Goal: Task Accomplishment & Management: Manage account settings

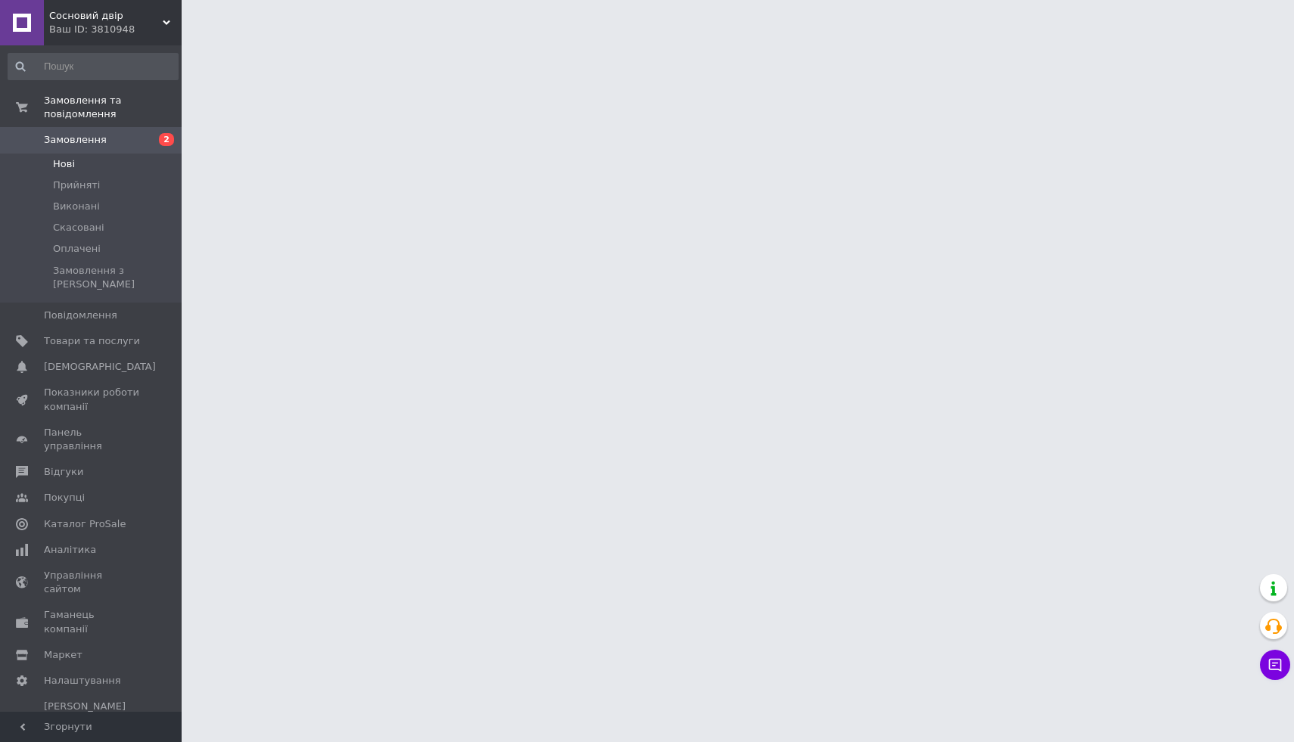
click at [120, 166] on li "Нові" at bounding box center [93, 164] width 186 height 21
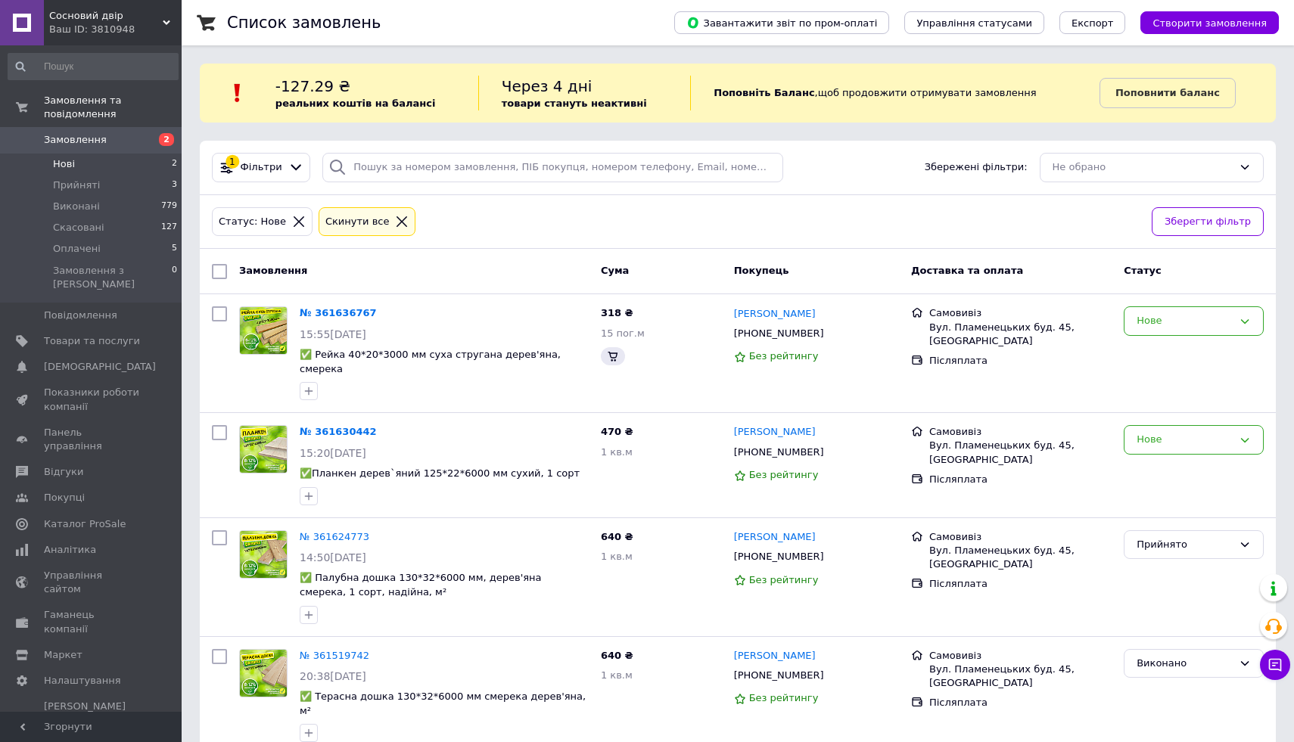
click at [129, 163] on li "Нові 2" at bounding box center [93, 164] width 186 height 21
click at [1164, 425] on div "Нове" at bounding box center [1194, 440] width 140 height 30
click at [1169, 466] on li "Прийнято" at bounding box center [1193, 472] width 138 height 28
click at [1202, 331] on div "Нове" at bounding box center [1194, 321] width 140 height 30
click at [1192, 359] on li "Прийнято" at bounding box center [1193, 353] width 138 height 28
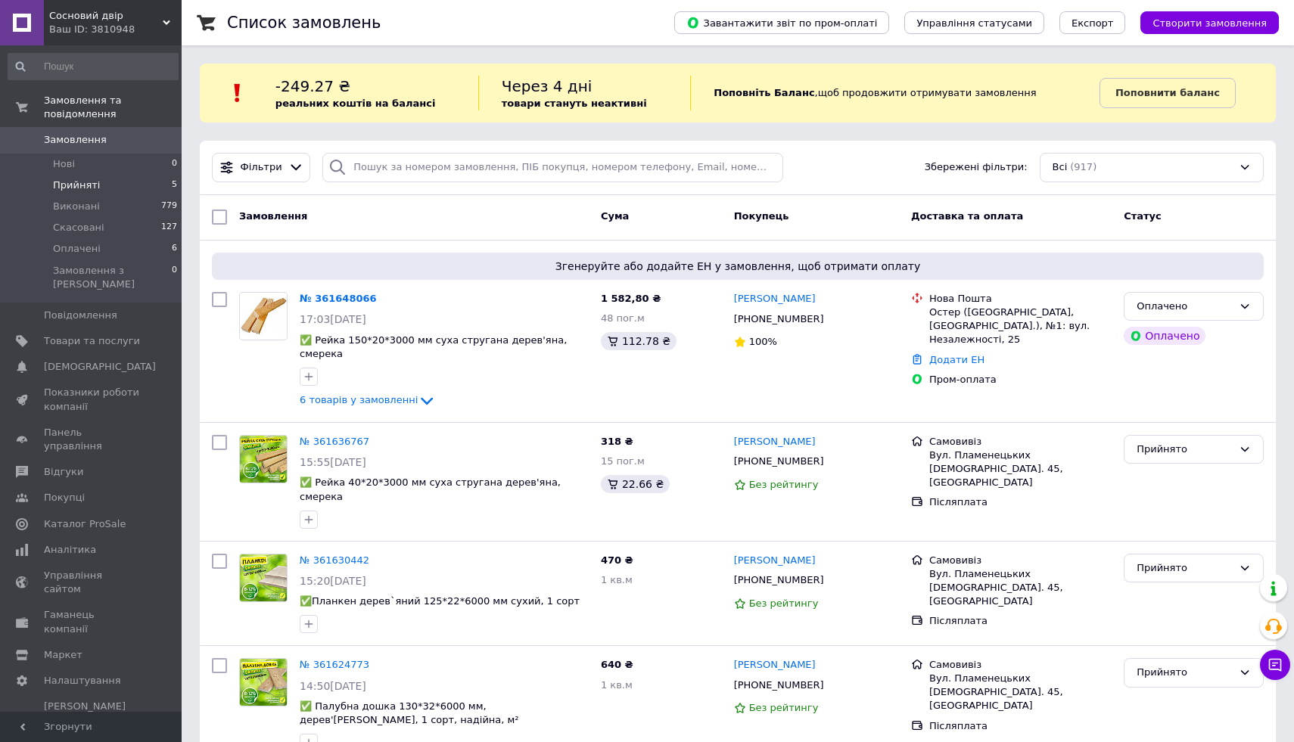
click at [149, 186] on li "Прийняті 5" at bounding box center [93, 185] width 186 height 21
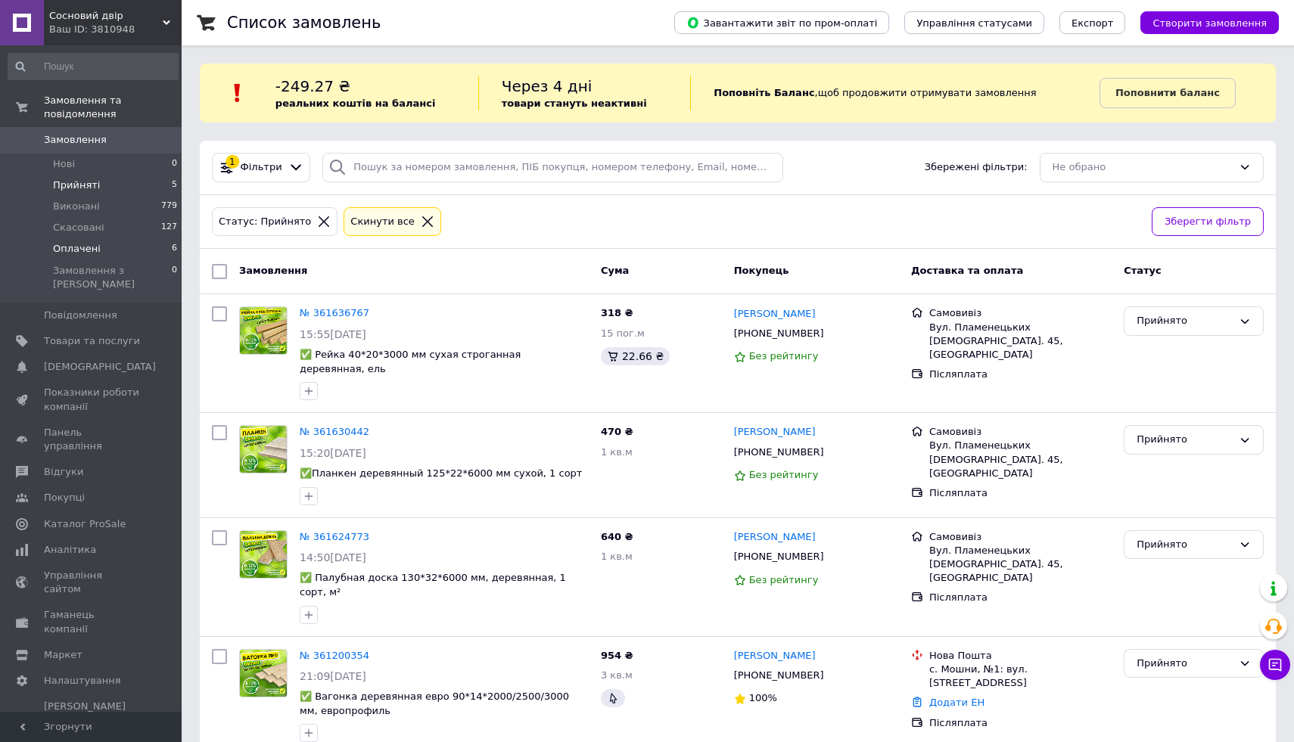
click at [146, 250] on li "Оплачені 6" at bounding box center [93, 248] width 186 height 21
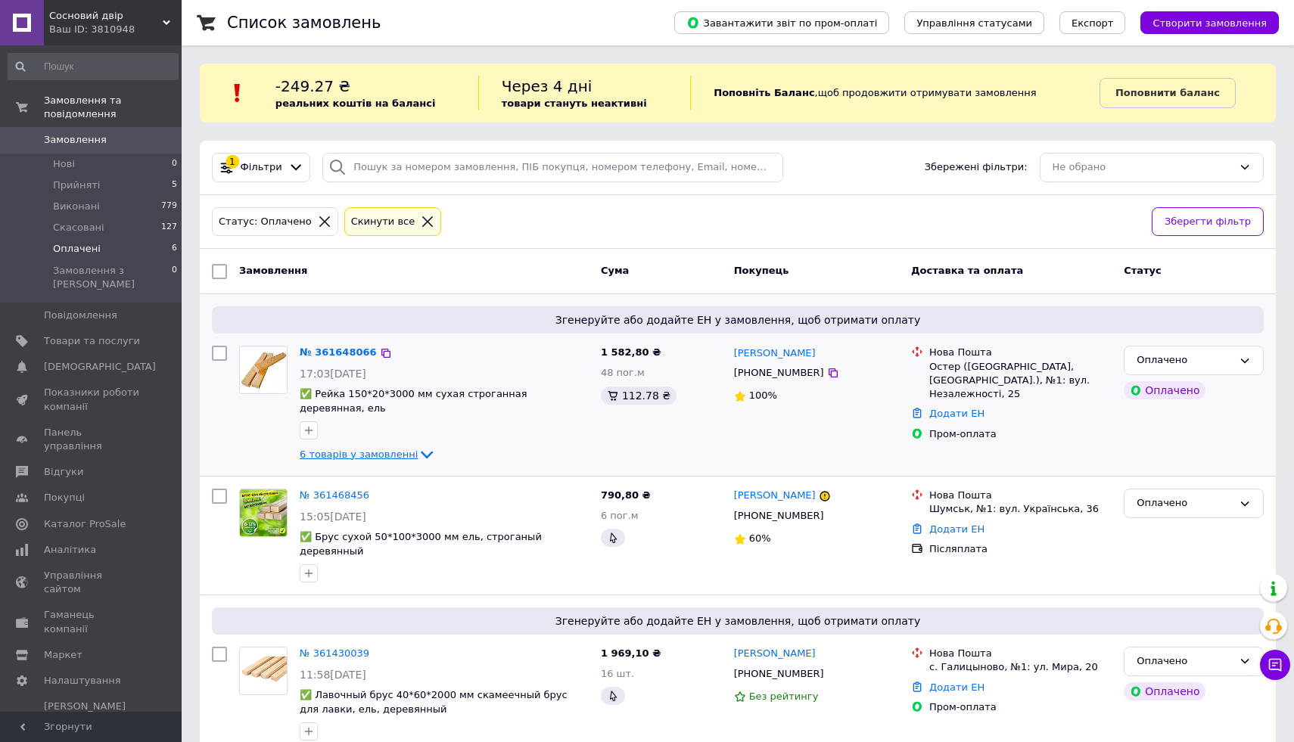
click at [387, 454] on span "6 товарів у замовленні" at bounding box center [359, 454] width 118 height 11
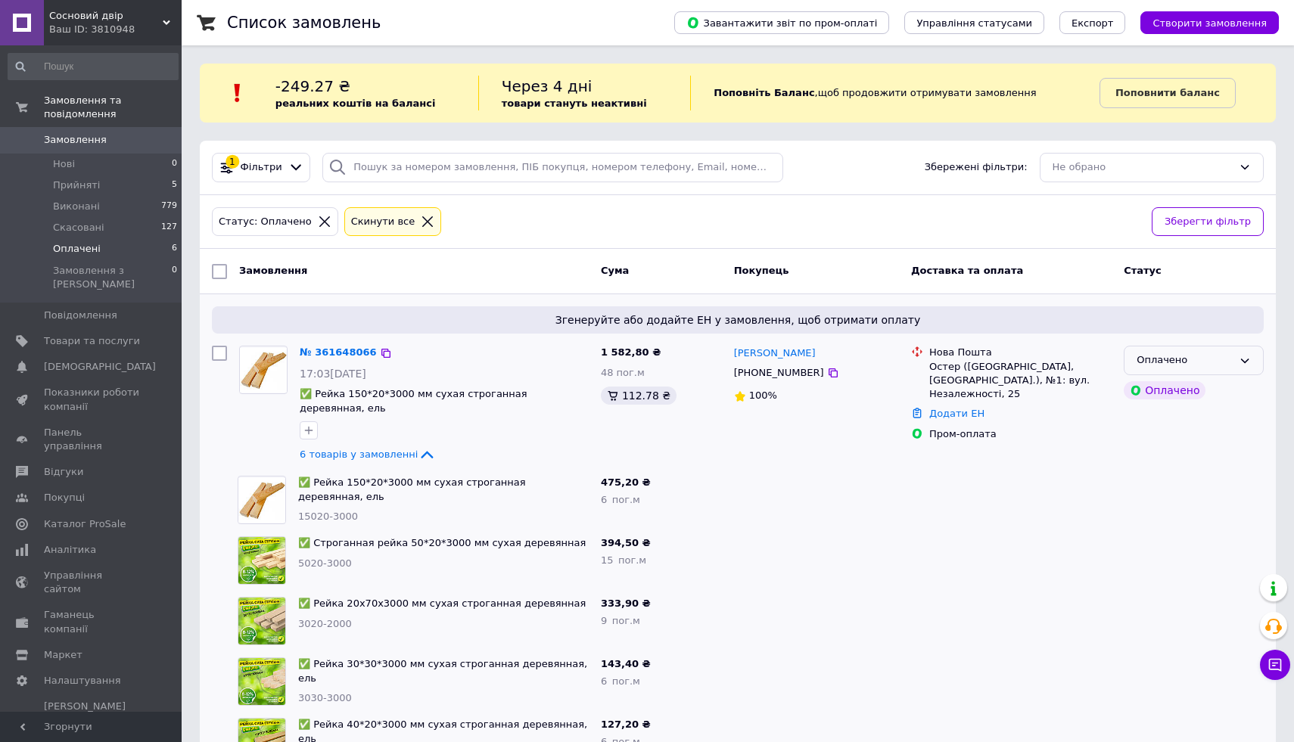
click at [1160, 359] on div "Оплачено" at bounding box center [1185, 361] width 96 height 16
click at [1166, 391] on li "Прийнято" at bounding box center [1193, 392] width 138 height 28
click at [104, 178] on li "Прийняті 5" at bounding box center [93, 185] width 186 height 21
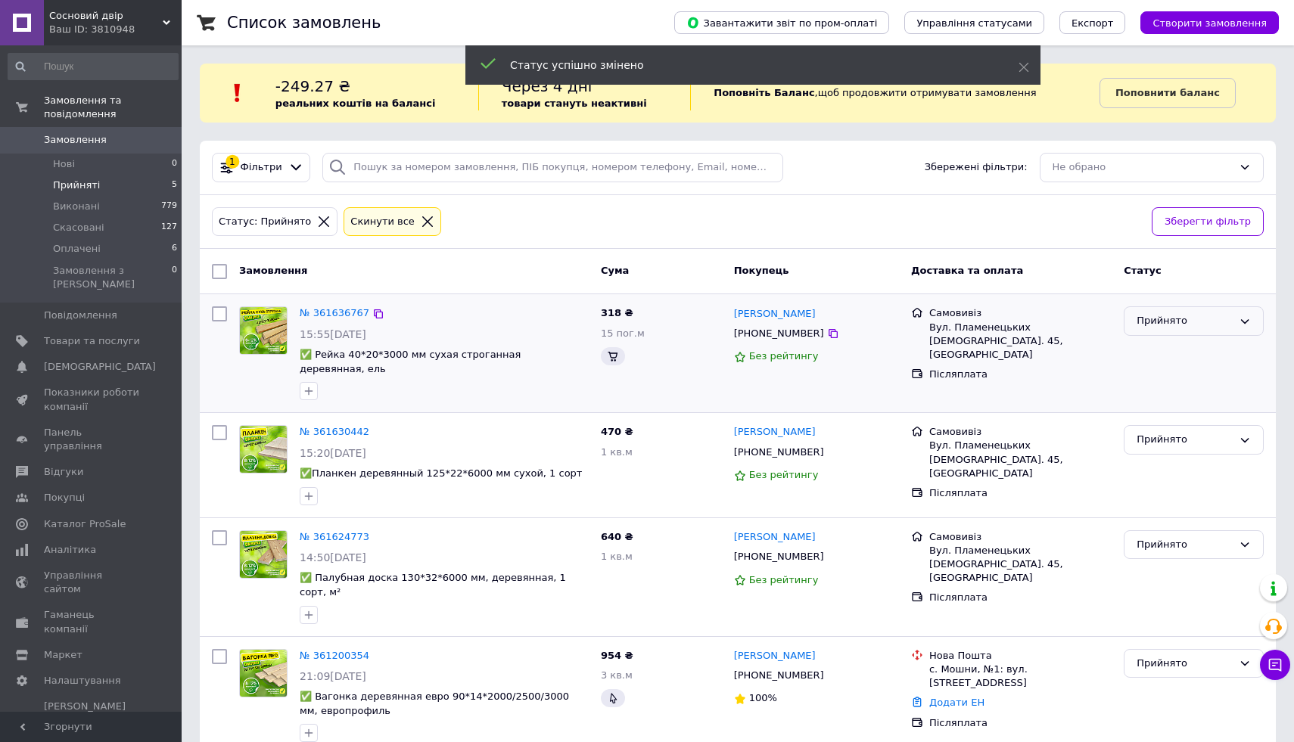
click at [1173, 325] on div "Прийнято" at bounding box center [1185, 321] width 96 height 16
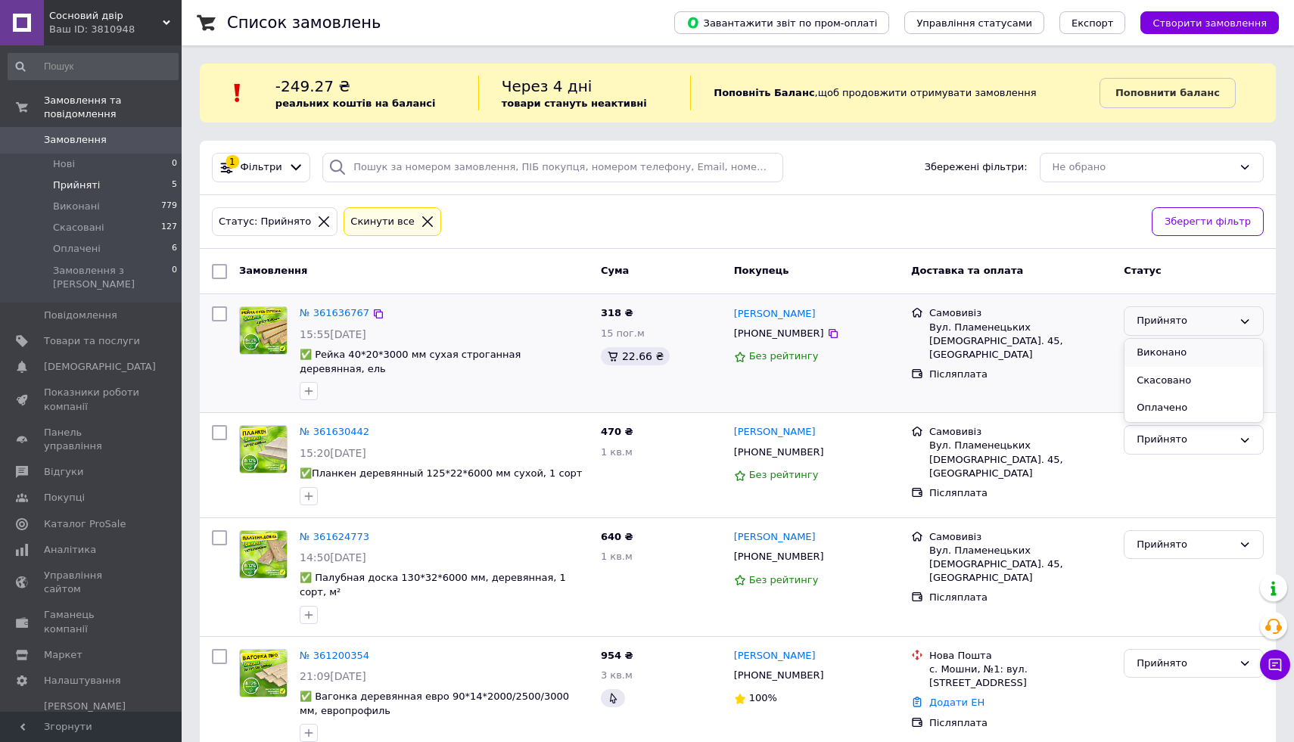
click at [1177, 359] on li "Виконано" at bounding box center [1193, 353] width 138 height 28
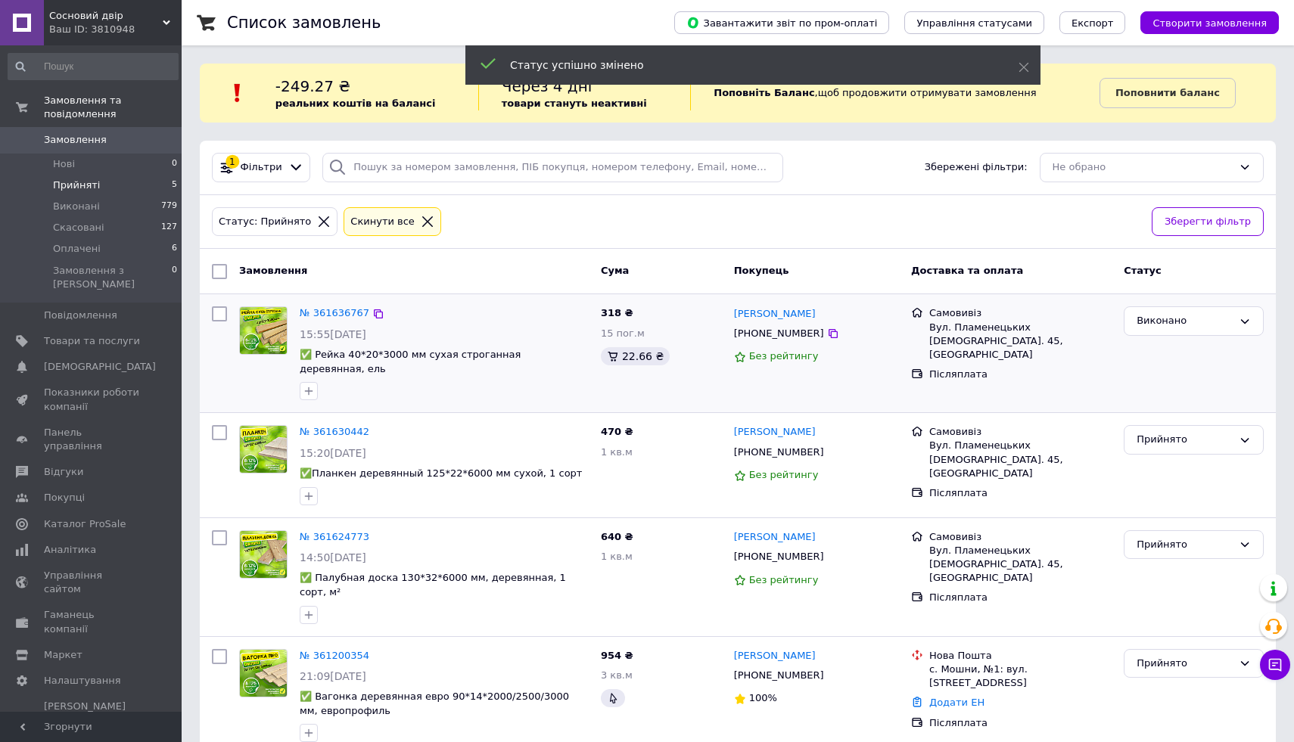
click at [1186, 437] on div "Прийнято" at bounding box center [1194, 440] width 140 height 30
click at [1177, 459] on li "Виконано" at bounding box center [1193, 472] width 138 height 28
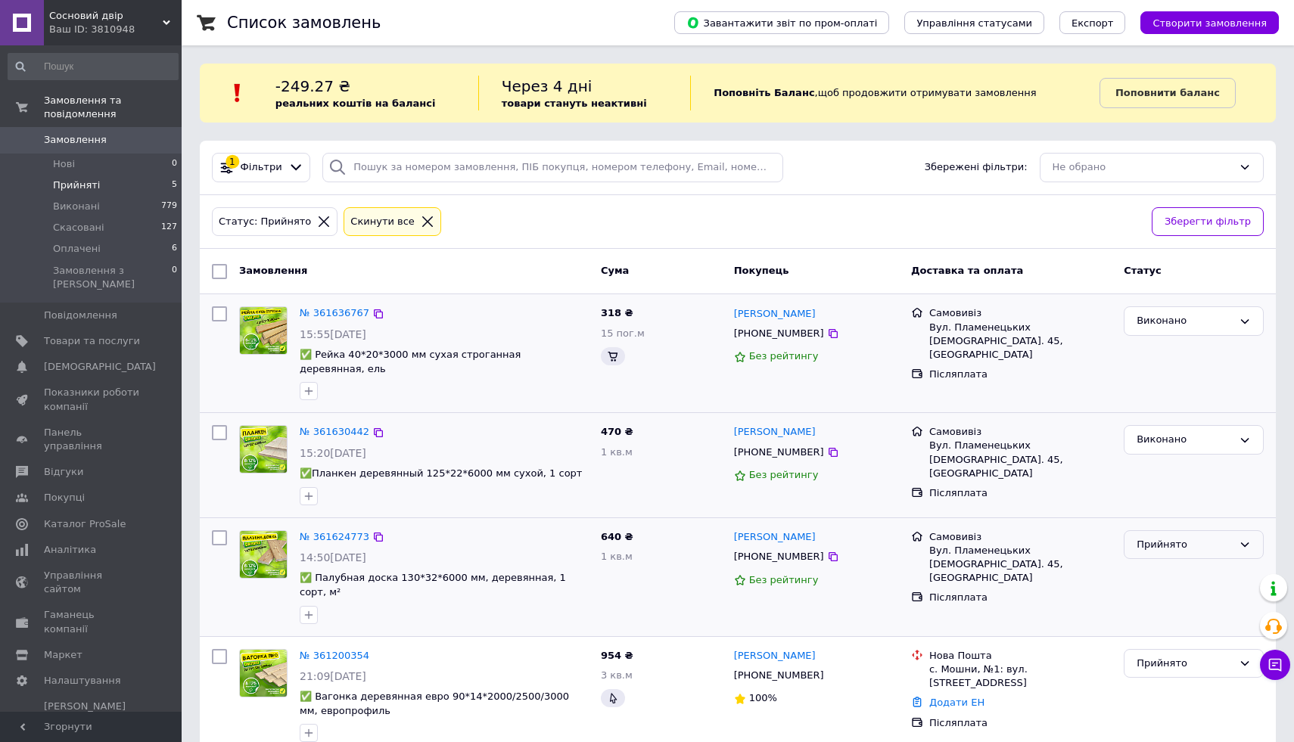
click at [1176, 537] on div "Прийнято" at bounding box center [1185, 545] width 96 height 16
click at [1168, 562] on li "Виконано" at bounding box center [1193, 576] width 138 height 28
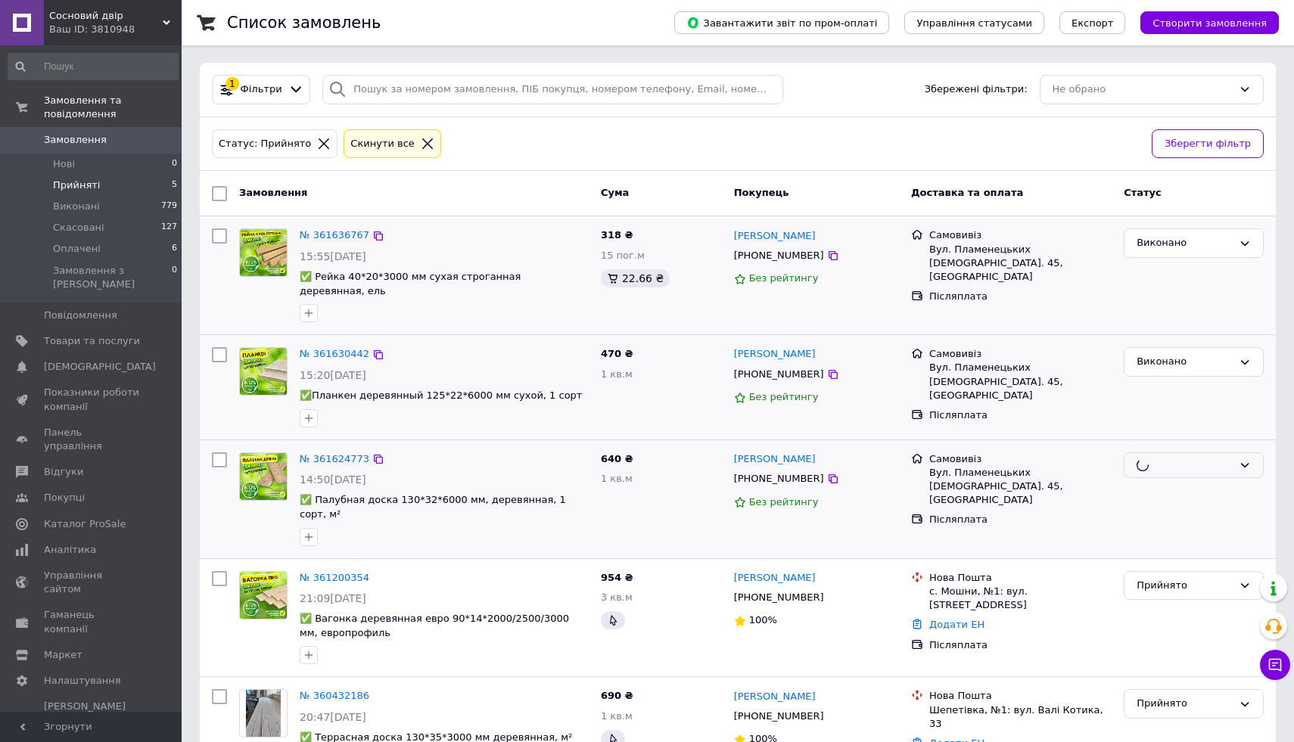
scroll to position [106, 0]
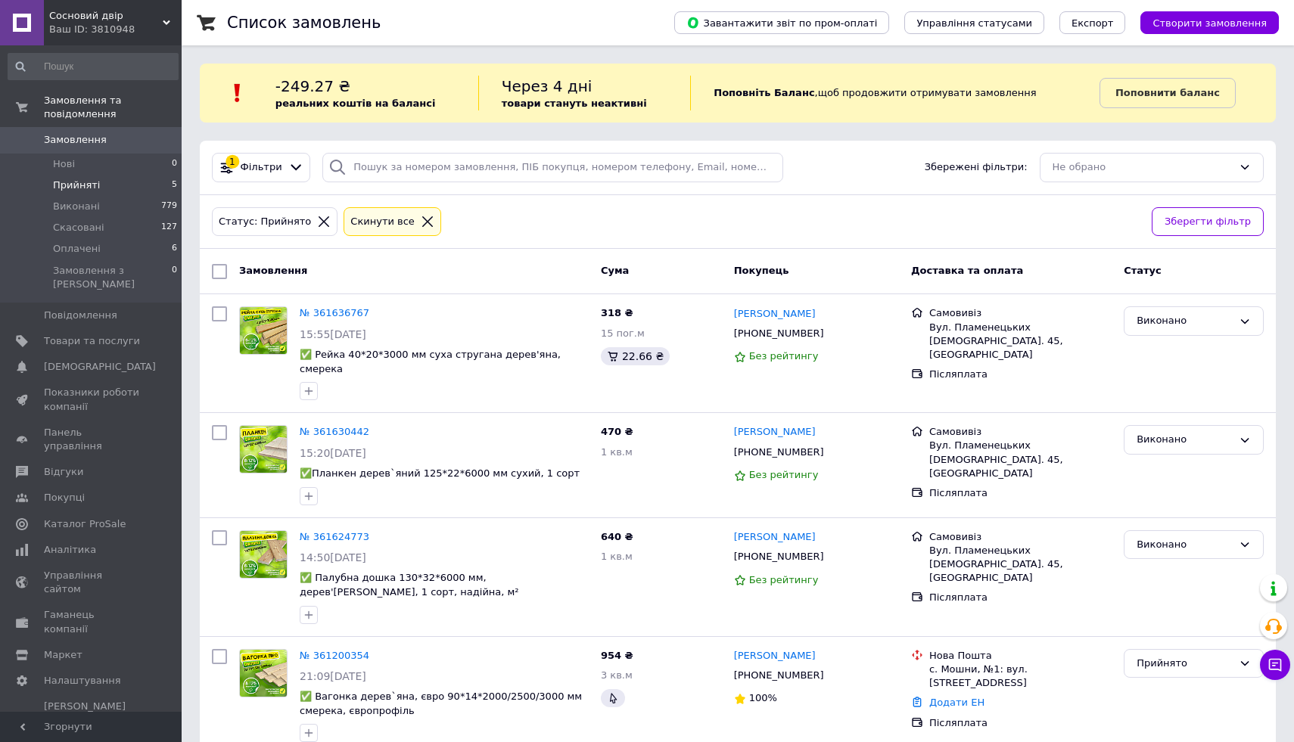
click at [145, 32] on div "Ваш ID: 3810948" at bounding box center [115, 30] width 132 height 14
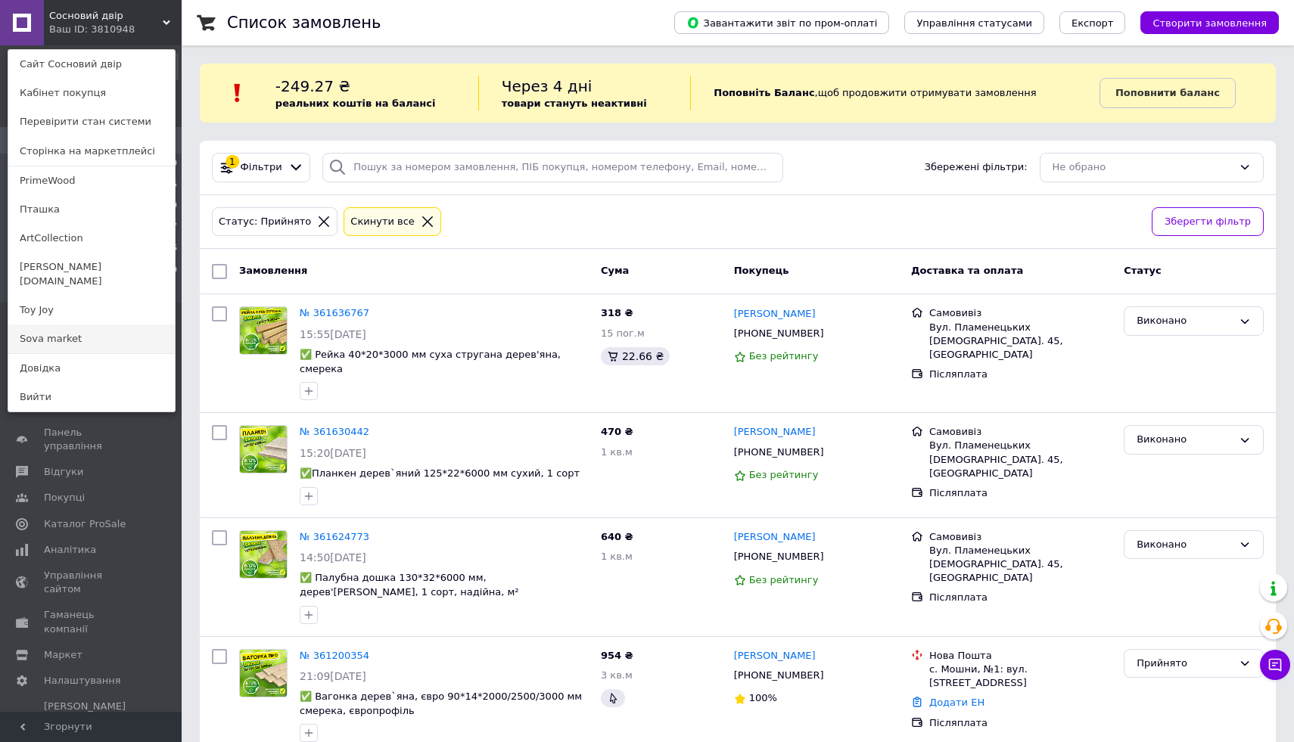
click at [71, 325] on link "Sova market" at bounding box center [91, 339] width 166 height 29
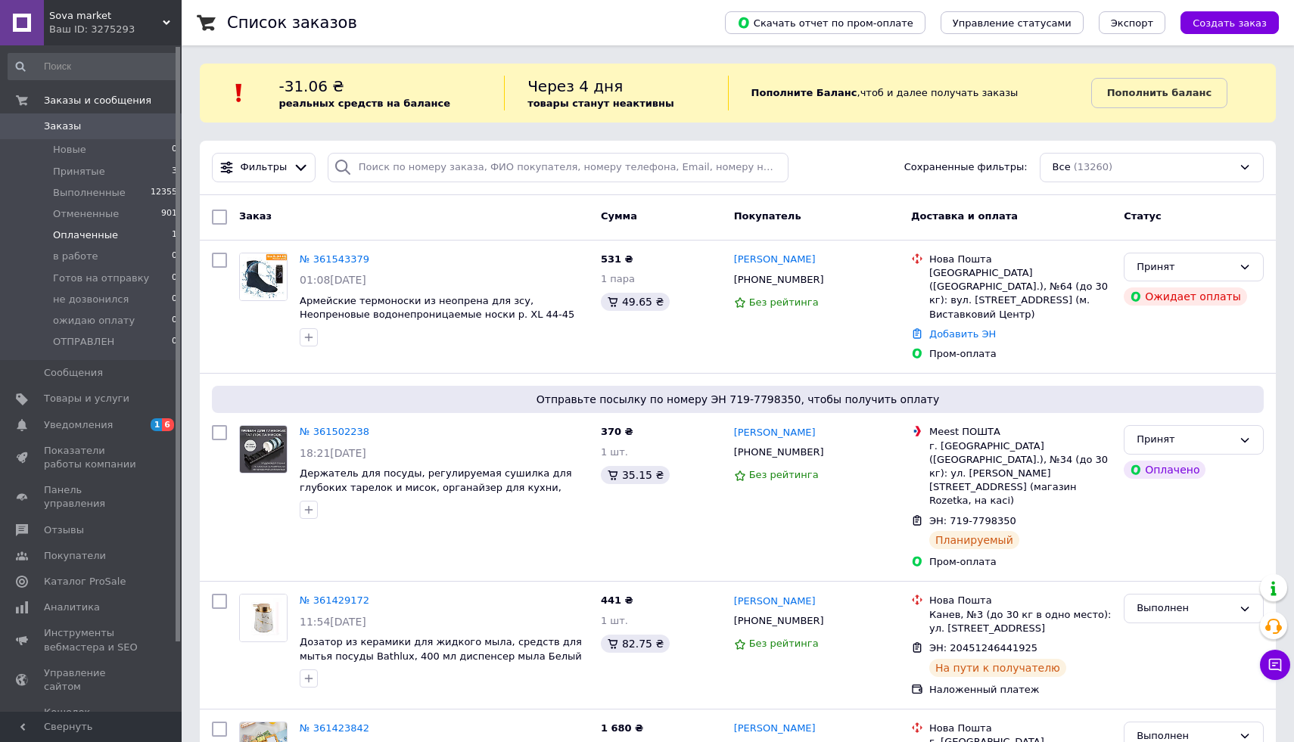
click at [120, 238] on li "Оплаченные 1" at bounding box center [93, 235] width 186 height 21
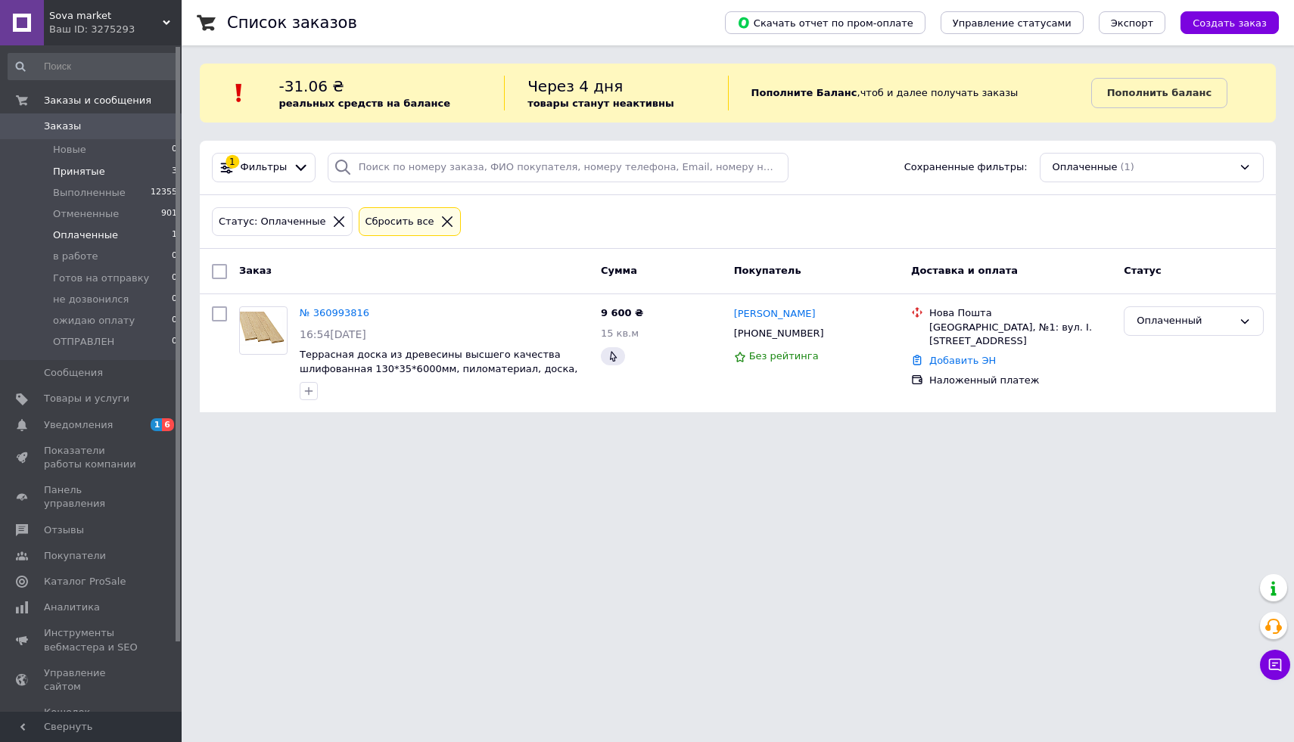
click at [138, 168] on li "Принятые 3" at bounding box center [93, 171] width 186 height 21
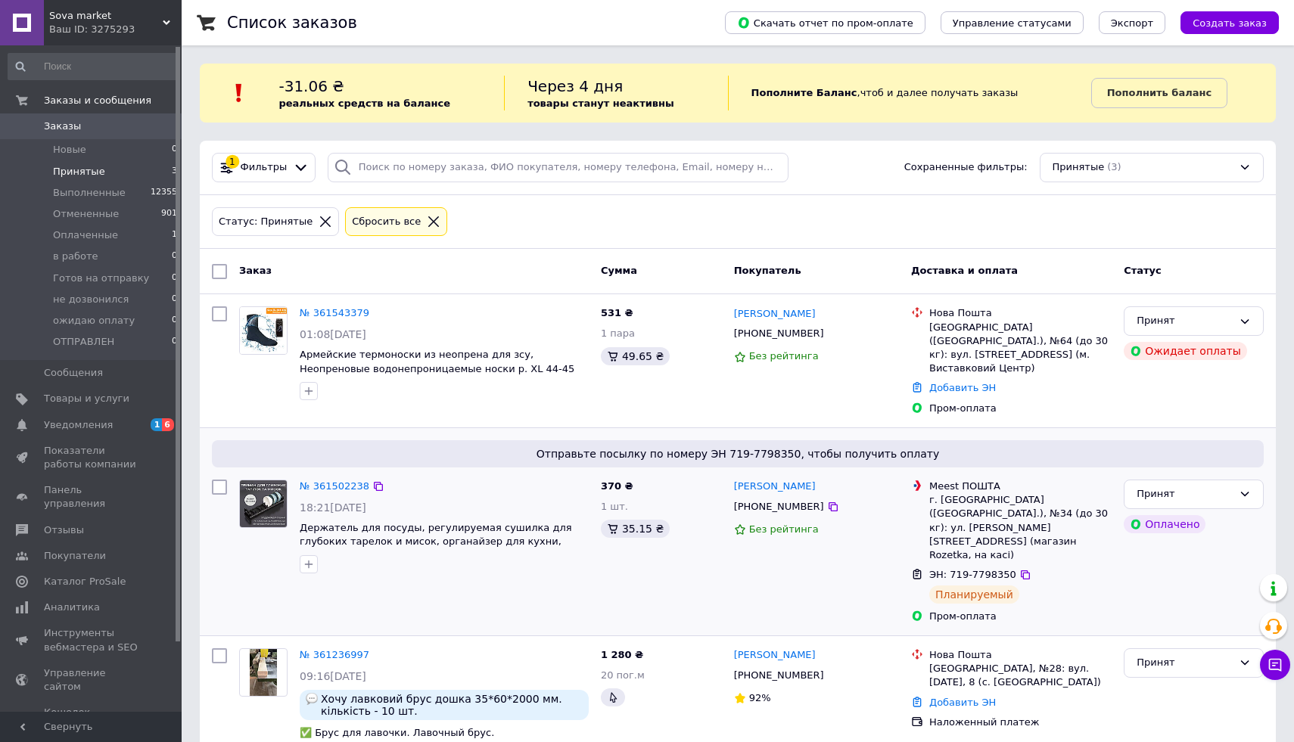
scroll to position [25, 0]
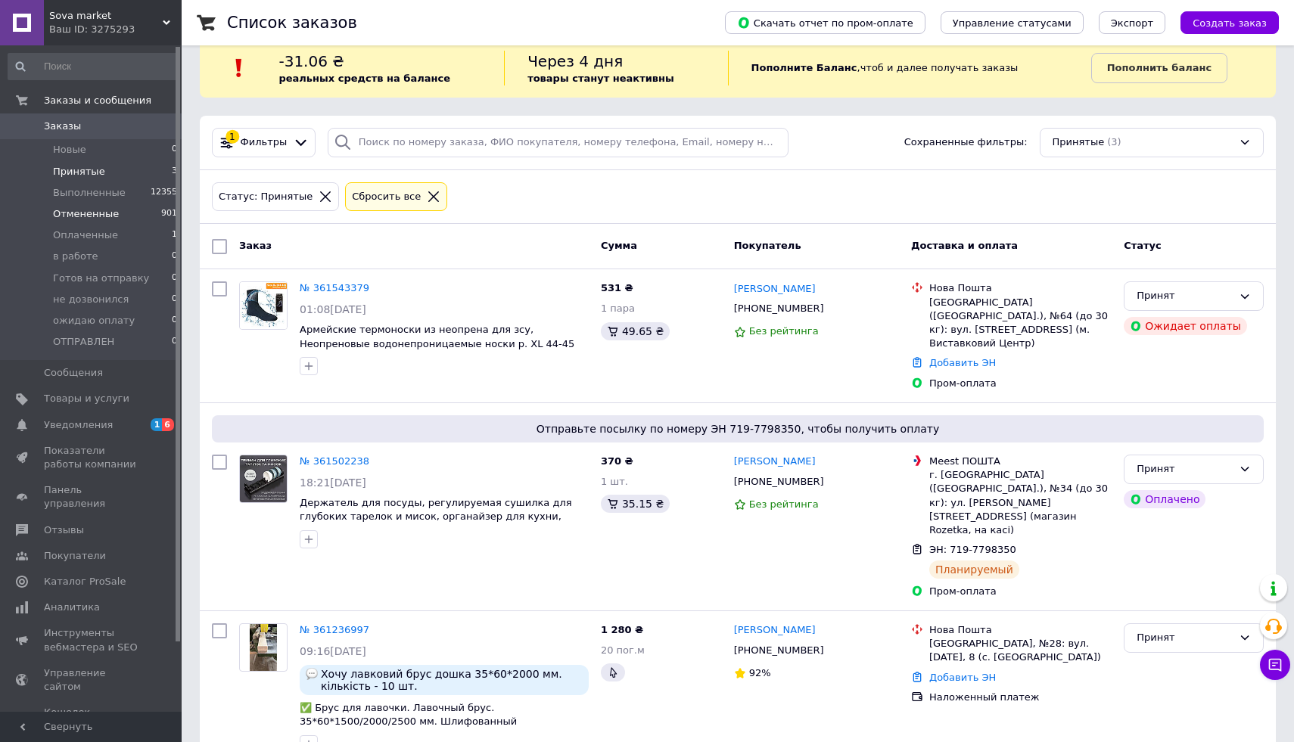
click at [136, 215] on li "Отмененные 901" at bounding box center [93, 214] width 186 height 21
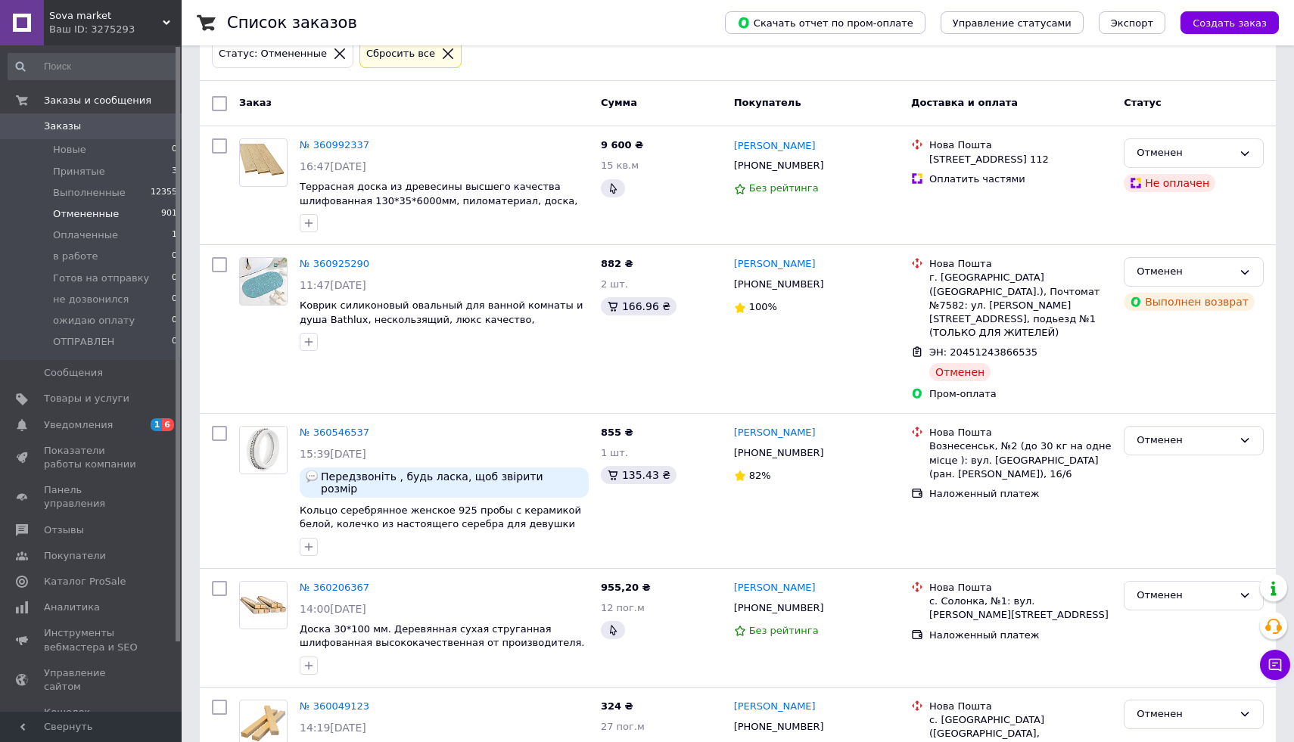
scroll to position [102, 0]
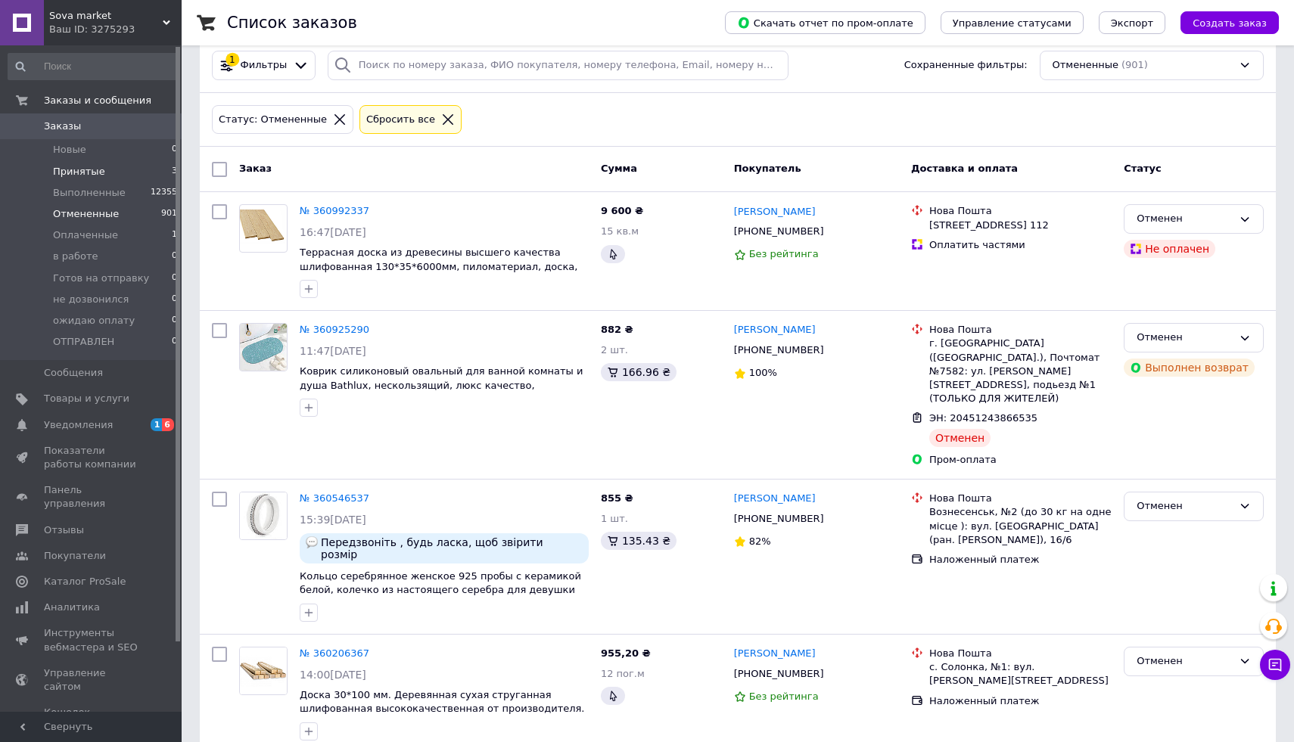
click at [128, 181] on li "Принятые 3" at bounding box center [93, 171] width 186 height 21
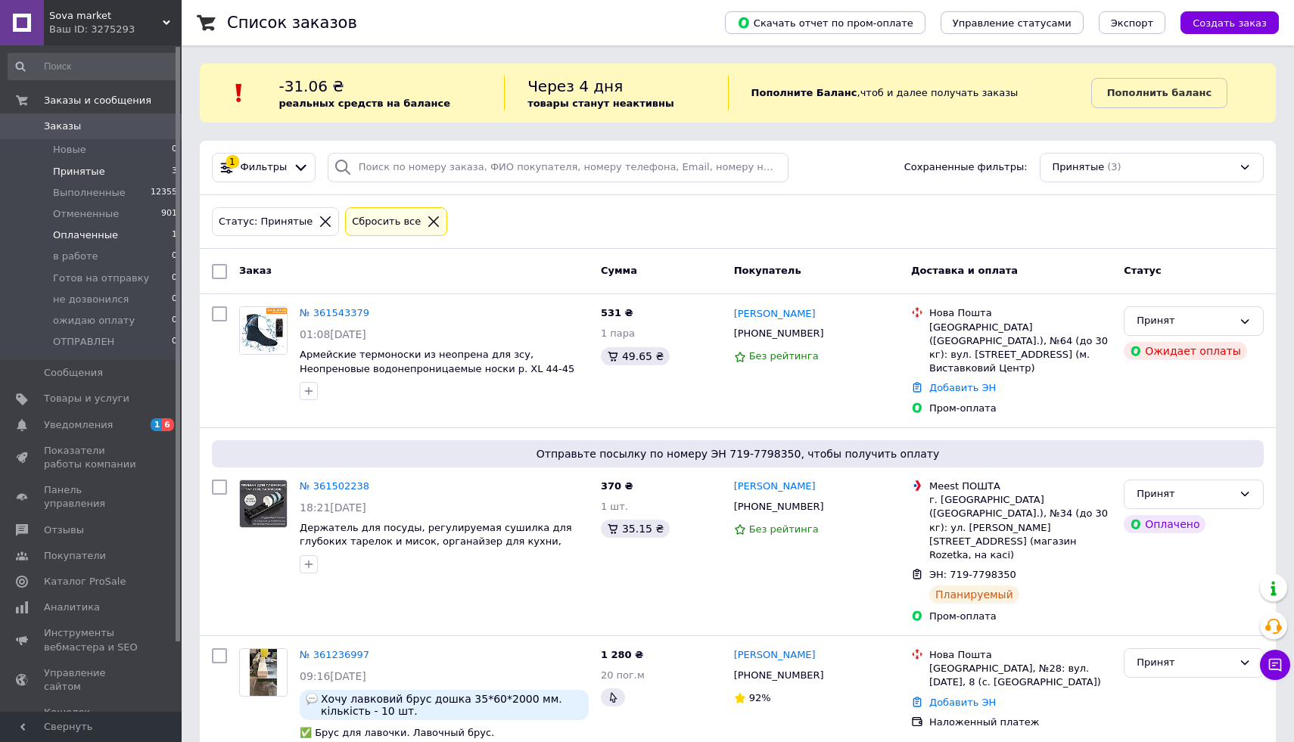
click at [143, 233] on li "Оплаченные 1" at bounding box center [93, 235] width 186 height 21
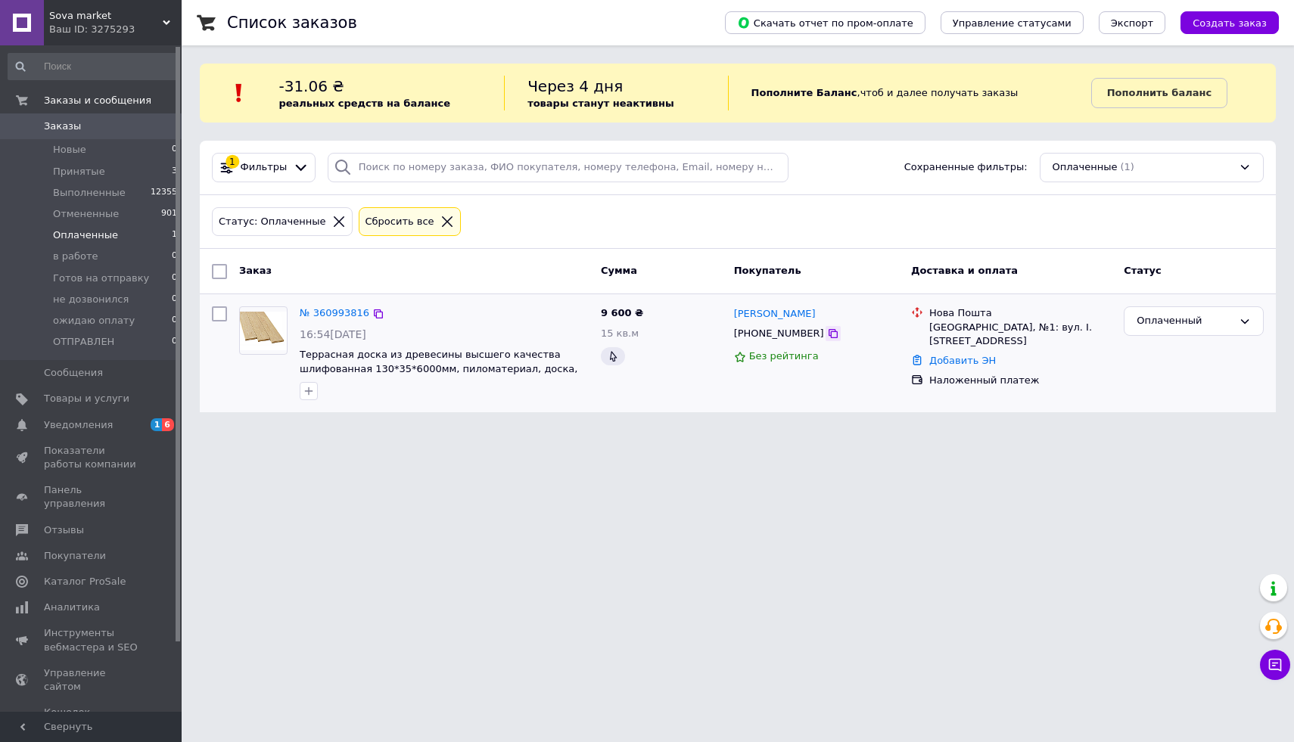
click at [827, 336] on icon at bounding box center [833, 334] width 12 height 12
click at [141, 36] on div "Sova market Ваш ID: 3275293" at bounding box center [113, 22] width 138 height 45
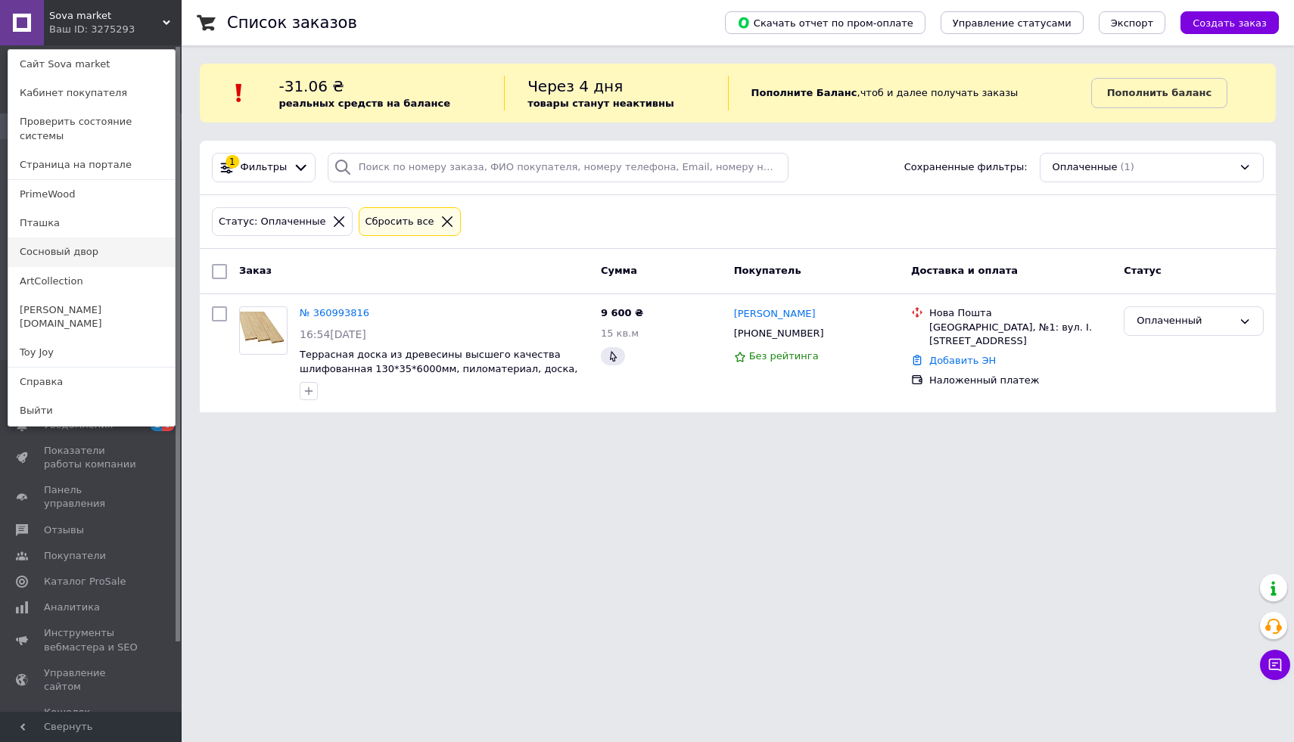
click at [92, 239] on link "Сосновый двор" at bounding box center [91, 252] width 166 height 29
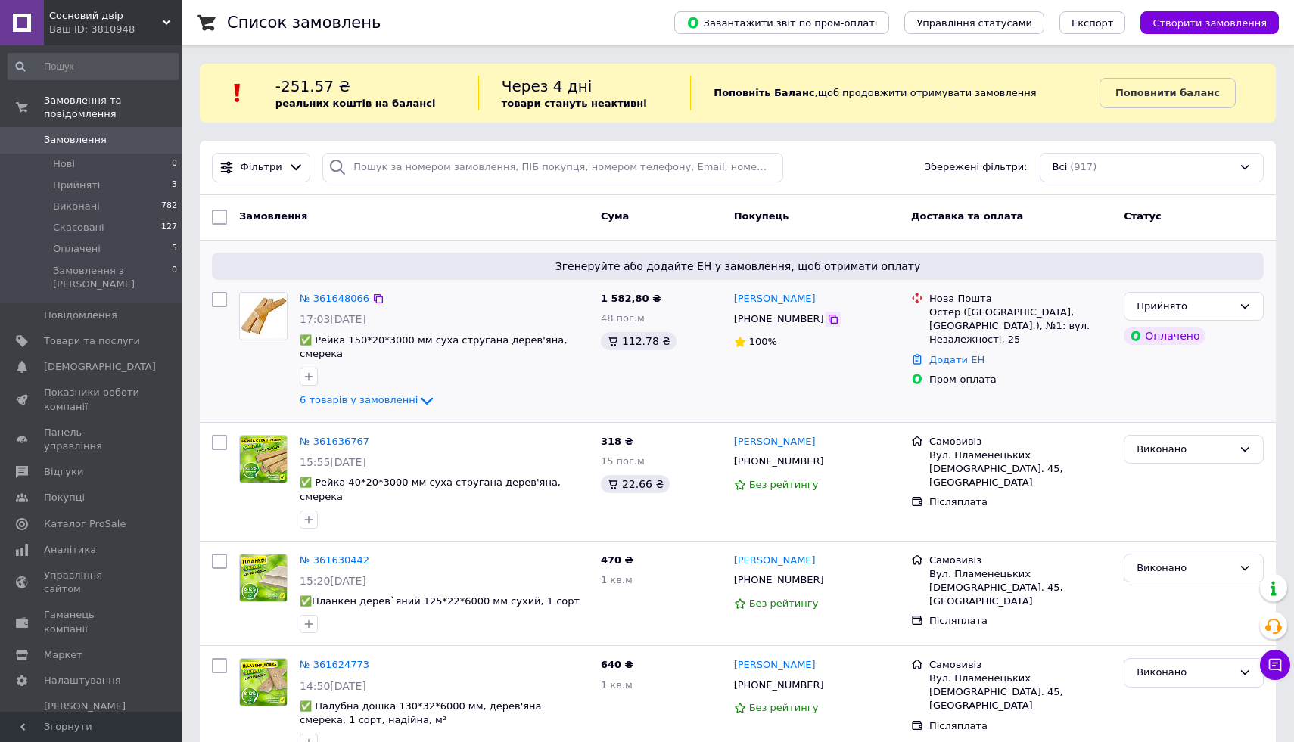
click at [827, 321] on icon at bounding box center [833, 319] width 12 height 12
click at [378, 300] on icon at bounding box center [378, 299] width 12 height 12
click at [360, 403] on span "6 товарів у замовленні" at bounding box center [359, 399] width 118 height 11
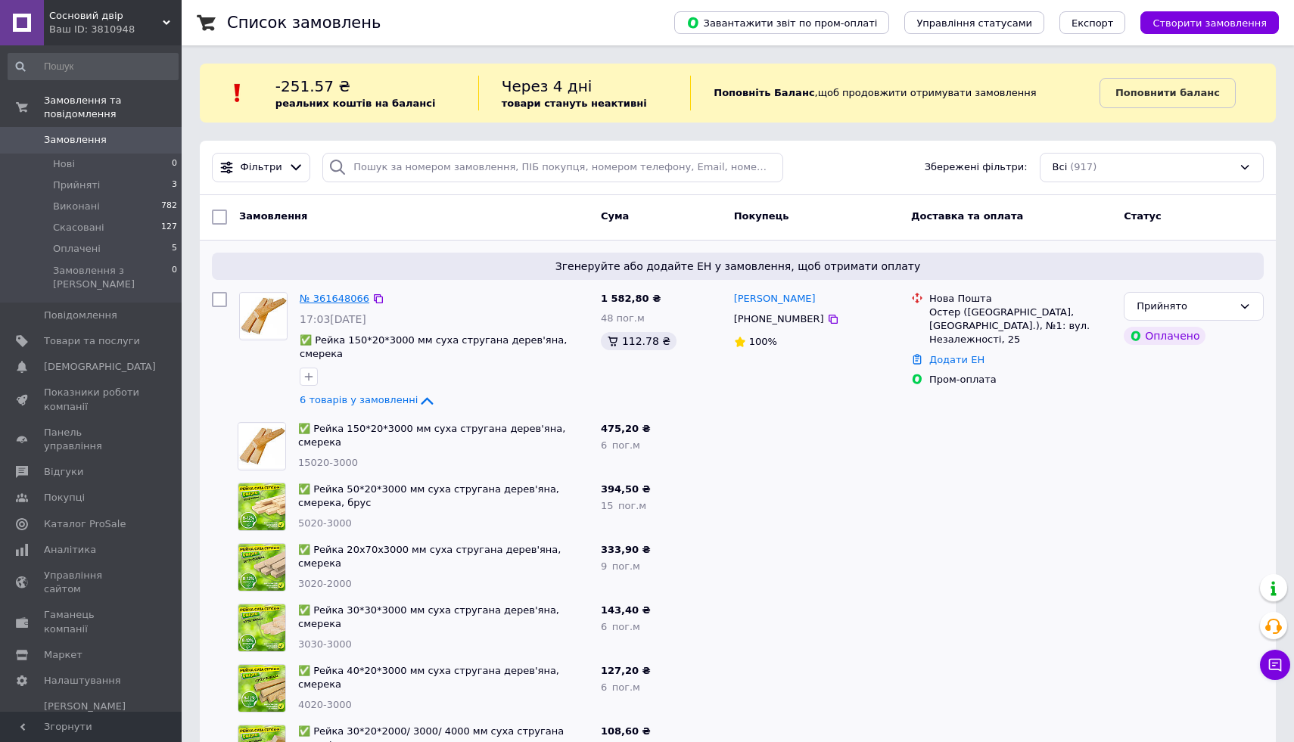
click at [357, 295] on link "№ 361648066" at bounding box center [335, 298] width 70 height 11
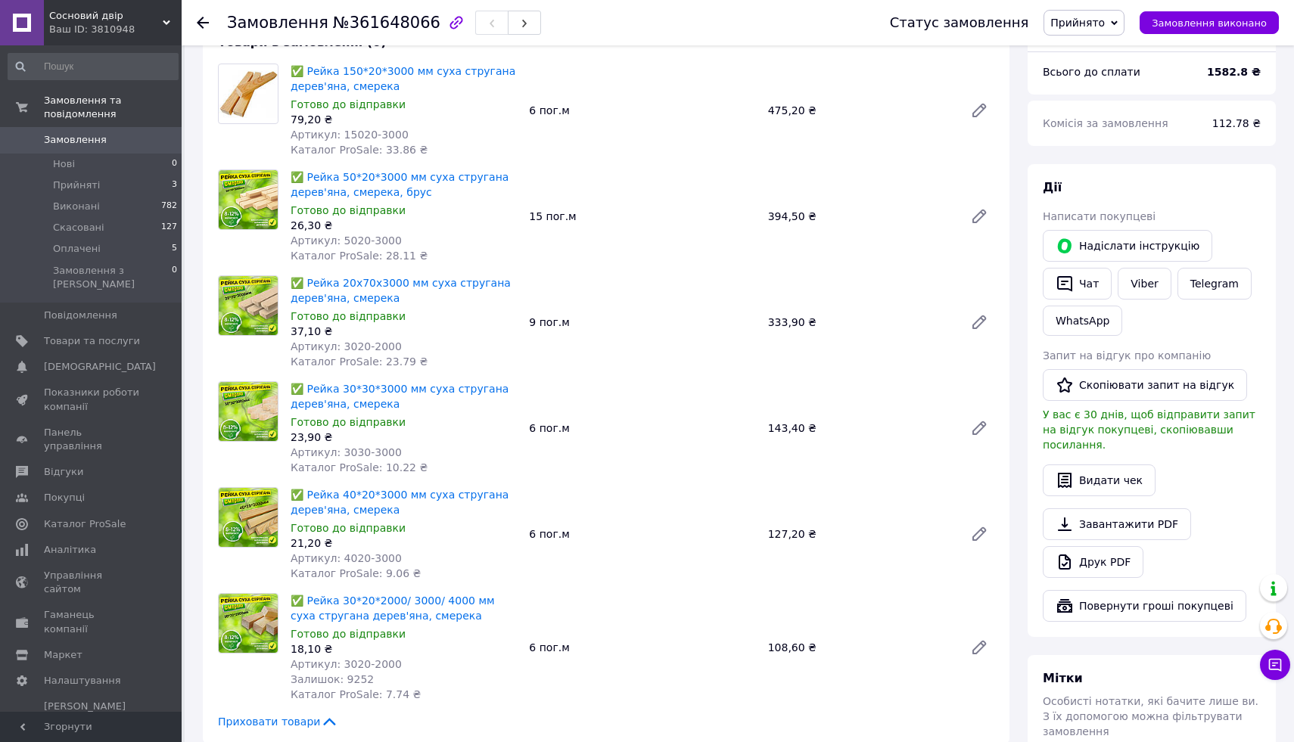
scroll to position [527, 0]
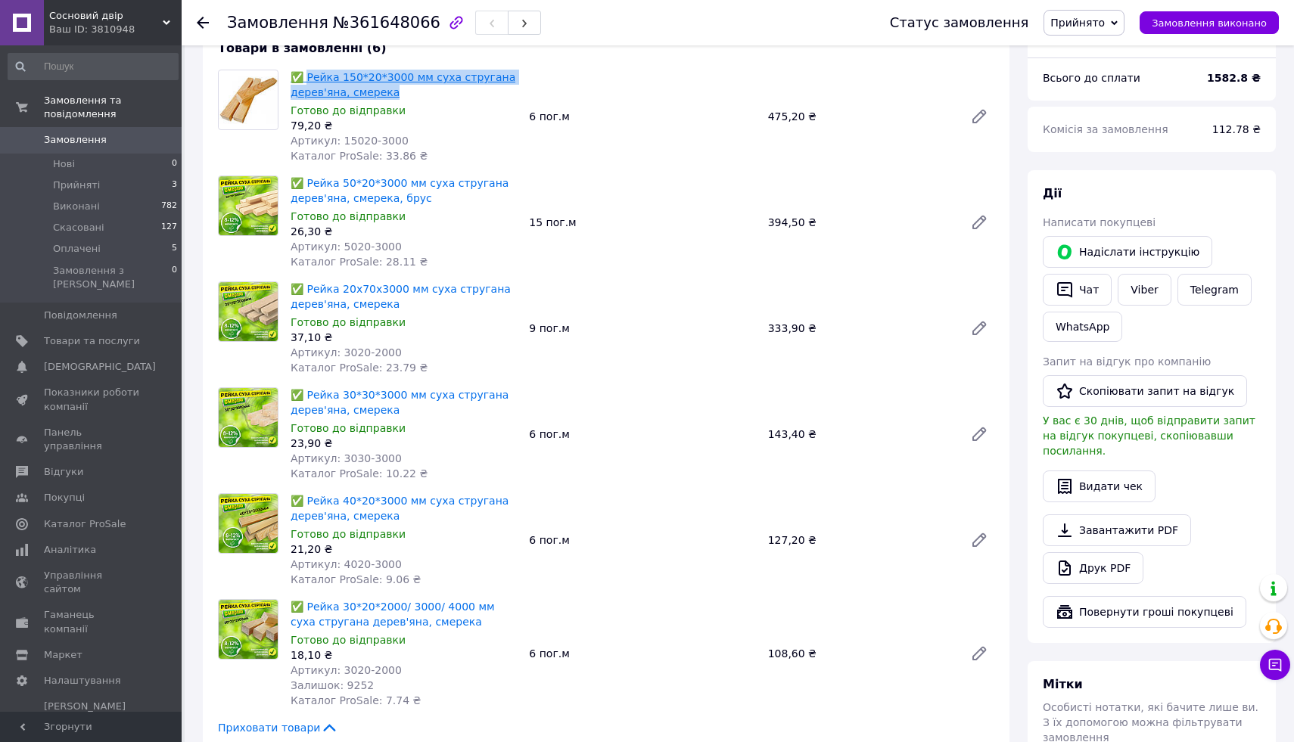
drag, startPoint x: 396, startPoint y: 80, endPoint x: 306, endPoint y: 63, distance: 92.5
click at [306, 70] on span "✅ Рейка 150*20*3000 мм суха стругана дерев'яна, смерека" at bounding box center [404, 85] width 226 height 30
copy link "Рейка 150*20*3000 мм суха стругана дерев'яна, смерека"
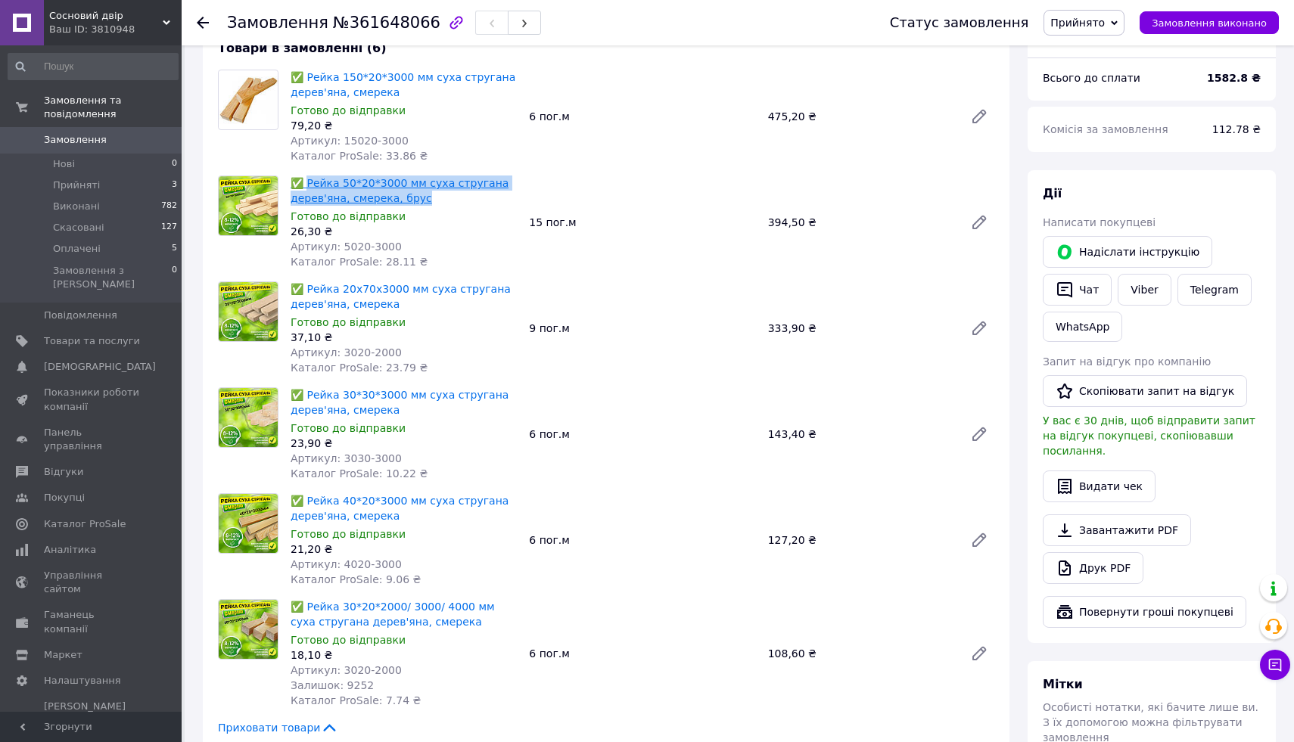
drag, startPoint x: 435, startPoint y: 182, endPoint x: 304, endPoint y: 162, distance: 132.5
click at [304, 176] on span "✅ Рейка 50*20*3000 мм суха стругана дерев'яна, смерека, брус" at bounding box center [404, 191] width 226 height 30
copy link "Рейка 50*20*3000 мм суха стругана дерев'яна, смерека, брус"
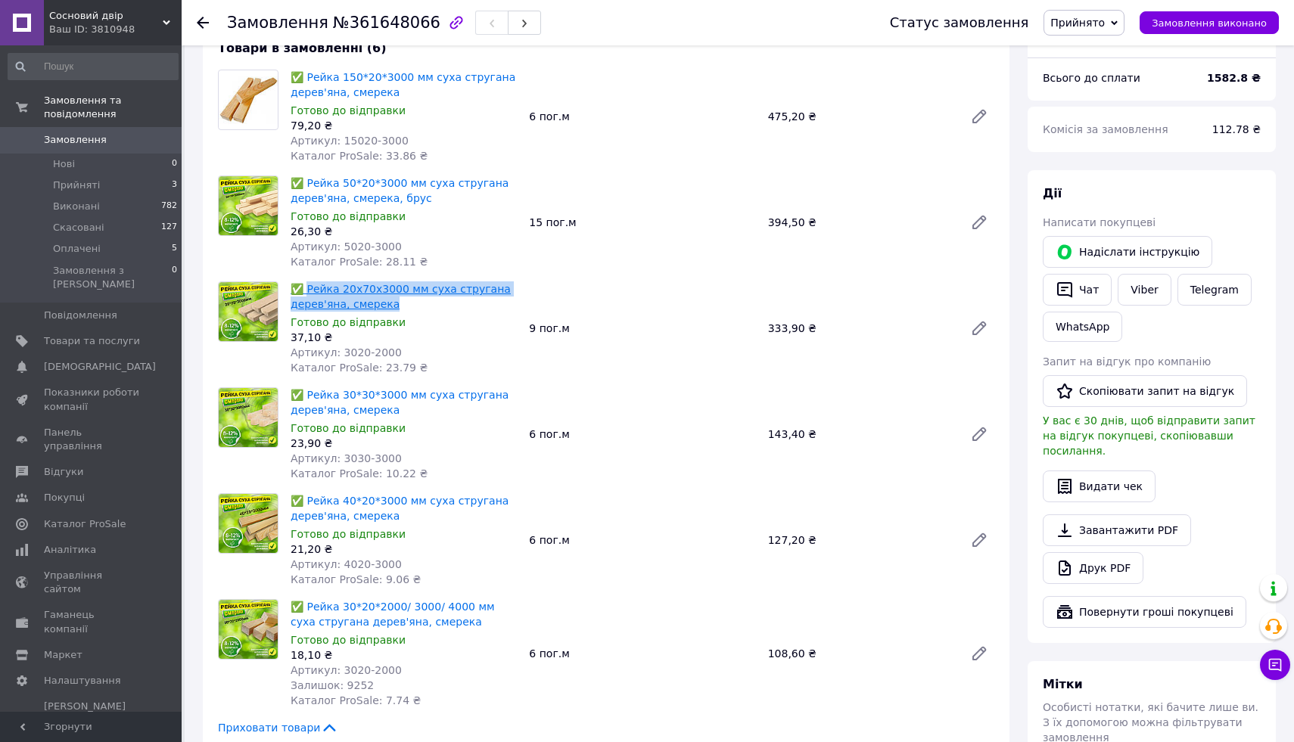
drag, startPoint x: 421, startPoint y: 289, endPoint x: 303, endPoint y: 272, distance: 120.1
click at [303, 281] on span "✅ Рейка 20х70х3000 мм суха стругана дерев'яна, смерека" at bounding box center [404, 296] width 226 height 30
copy link "Рейка 20х70х3000 мм суха стругана дерев'яна, смерека"
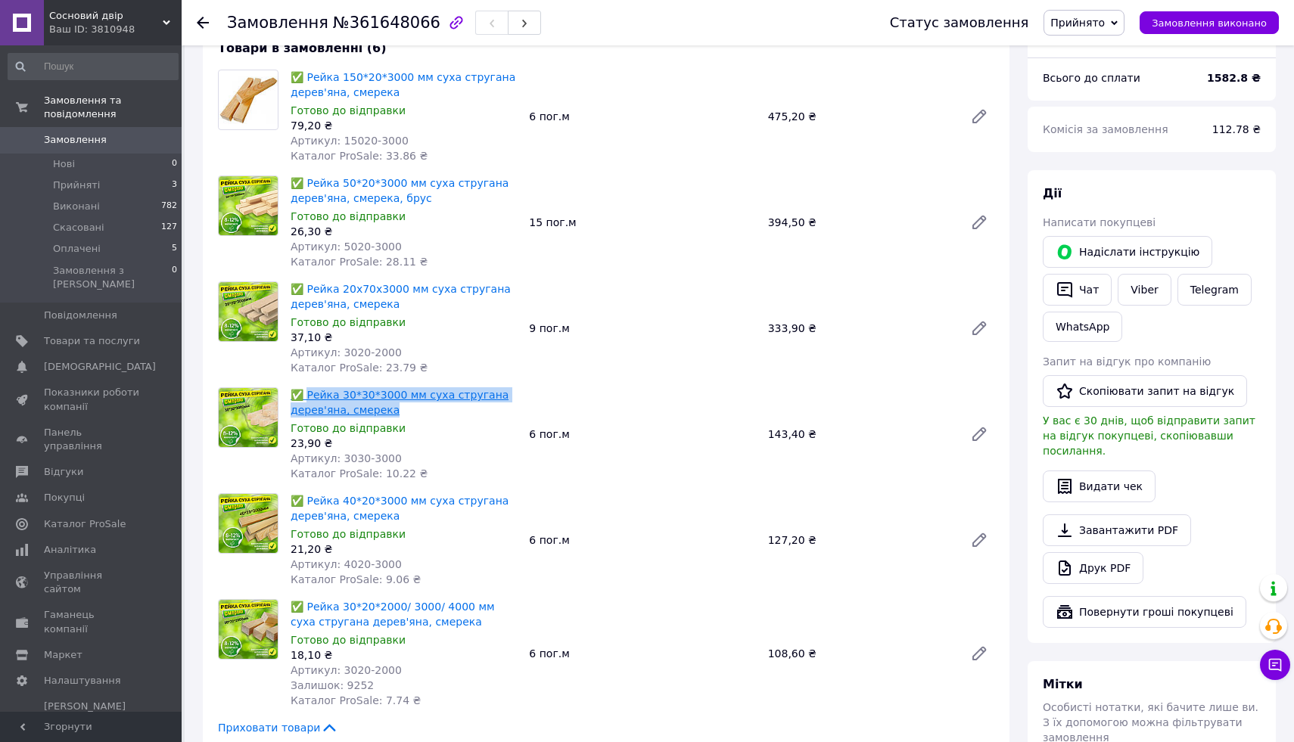
drag, startPoint x: 435, startPoint y: 395, endPoint x: 307, endPoint y: 377, distance: 129.2
click at [307, 387] on span "✅ Рейка 30*30*3000 мм суха стругана дерев'яна, смерека" at bounding box center [404, 402] width 226 height 30
copy link "Рейка 30*30*3000 мм суха стругана дерев'яна, смерека"
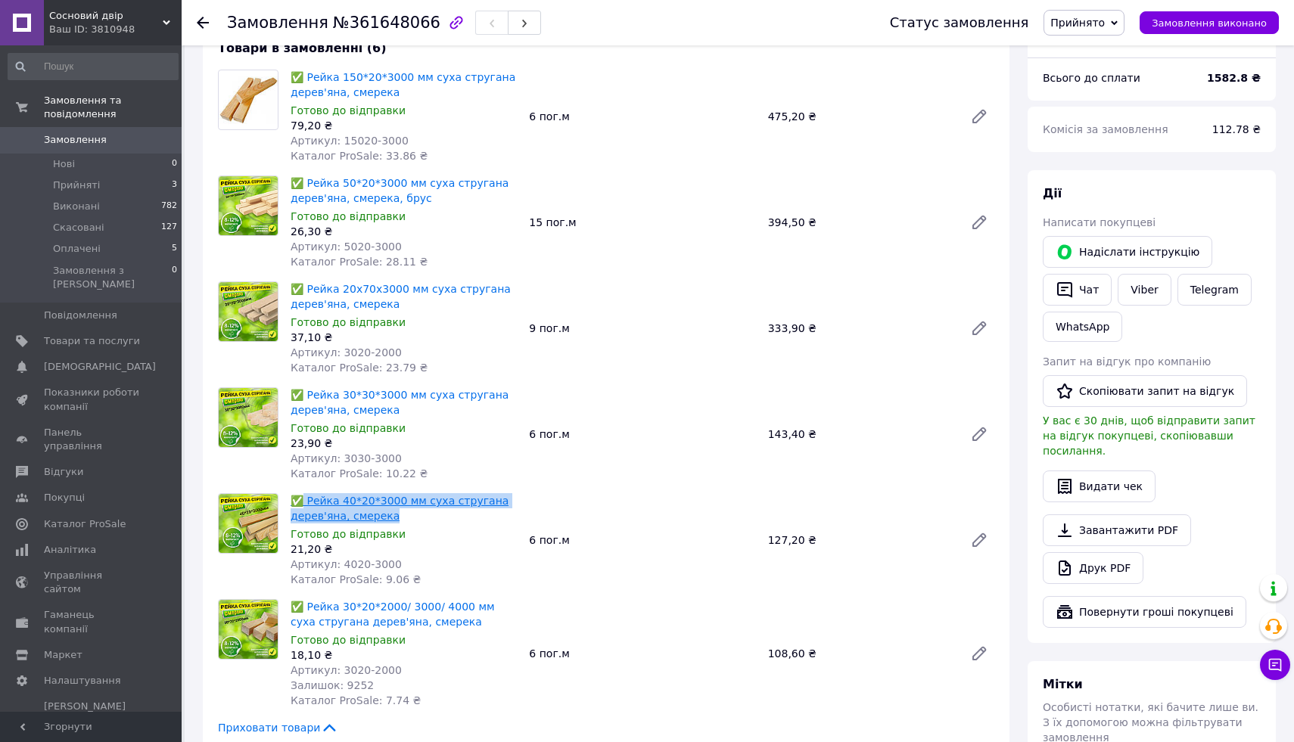
drag, startPoint x: 418, startPoint y: 502, endPoint x: 301, endPoint y: 480, distance: 119.5
click at [300, 493] on span "✅ Рейка 40*20*3000 мм суха стругана дерев'яна, смерека" at bounding box center [404, 508] width 226 height 30
copy link "Рейка 40*20*3000 мм суха стругана дерев'яна, смерека"
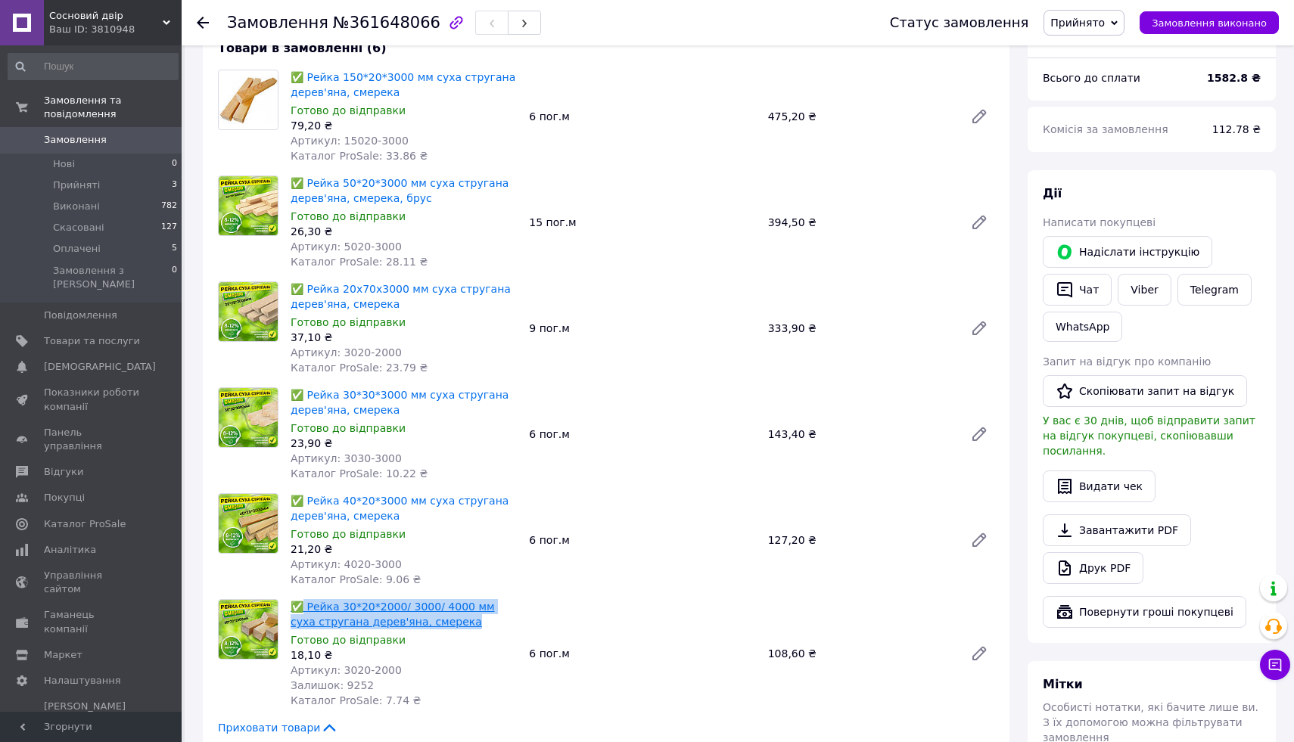
drag, startPoint x: 448, startPoint y: 611, endPoint x: 302, endPoint y: 589, distance: 147.7
click at [302, 599] on span "✅ Рейка 30*20*2000/ 3000/ 4000 мм суха стругана дерев'яна, смерека" at bounding box center [404, 614] width 226 height 30
copy link "Рейка 30*20*2000/ 3000/ 4000 мм суха стругана дерев'яна, смерека"
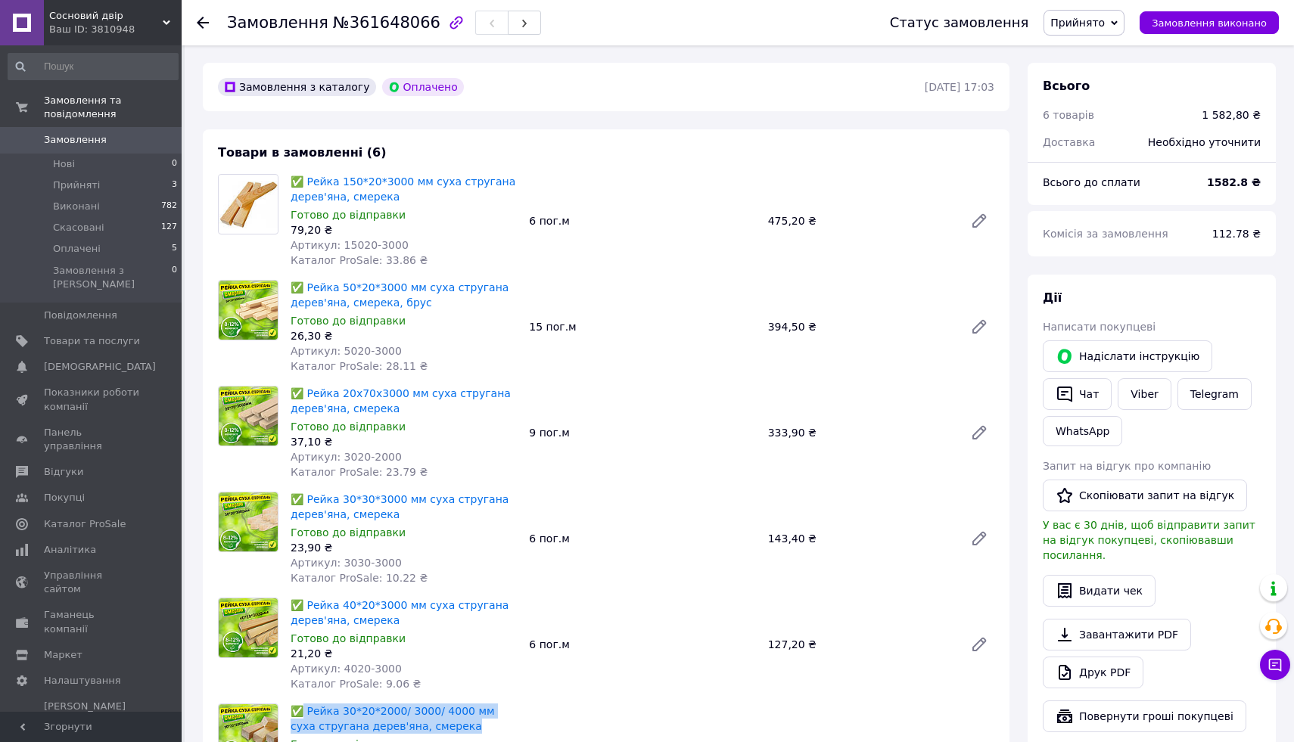
scroll to position [419, 0]
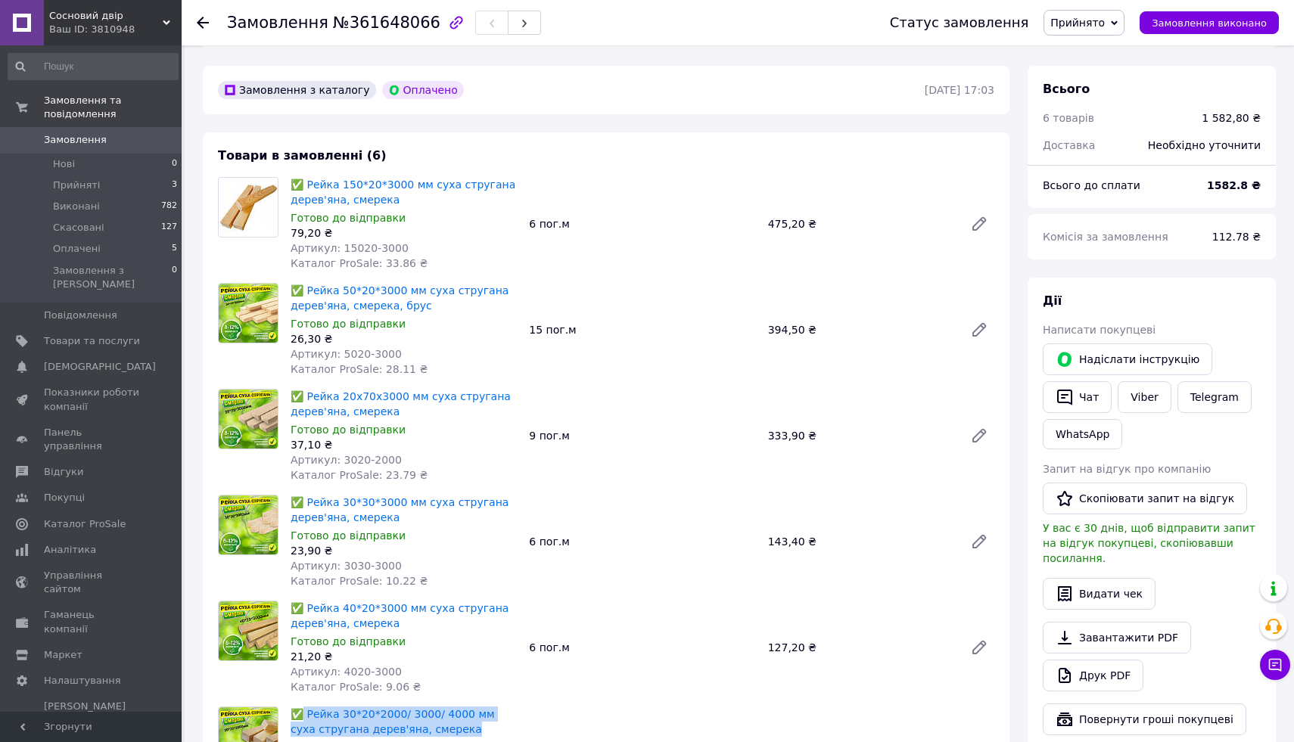
click at [1117, 22] on span "Прийнято" at bounding box center [1083, 23] width 81 height 26
click at [1103, 96] on li "Оплачено" at bounding box center [1083, 98] width 79 height 23
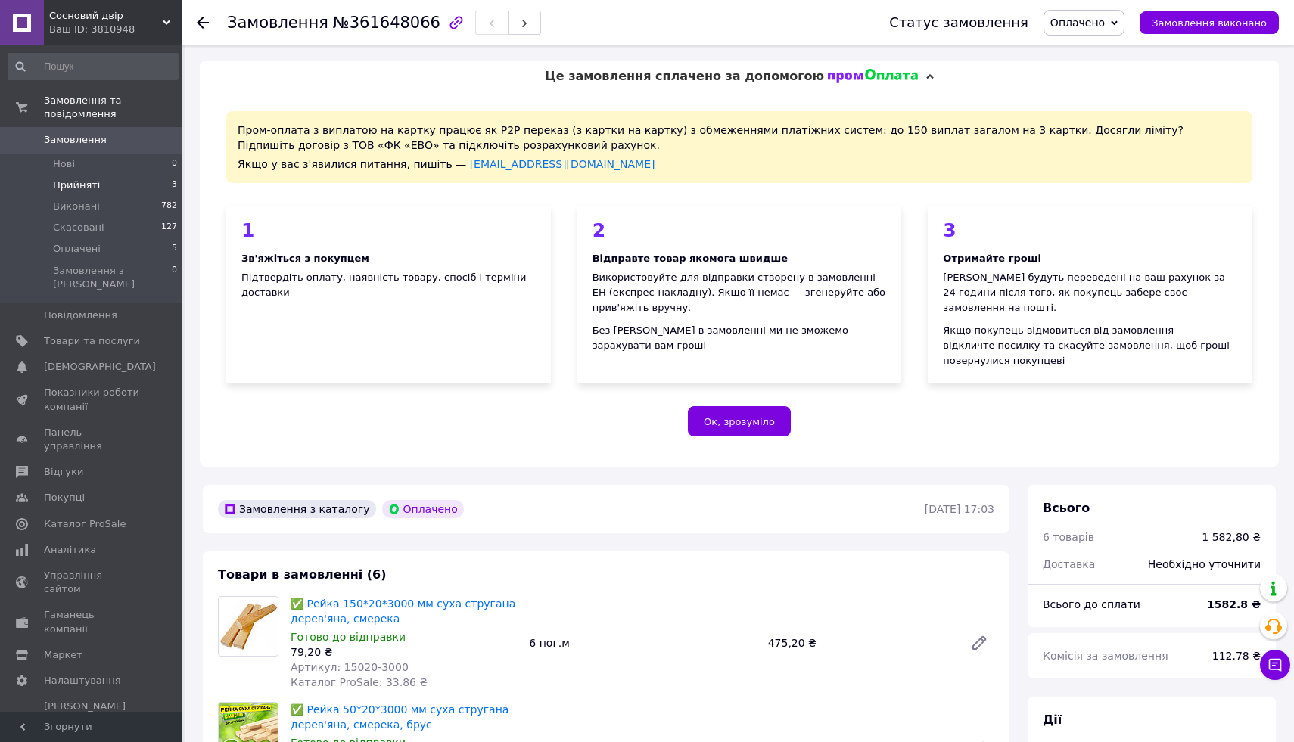
click at [165, 188] on li "Прийняті 3" at bounding box center [93, 185] width 186 height 21
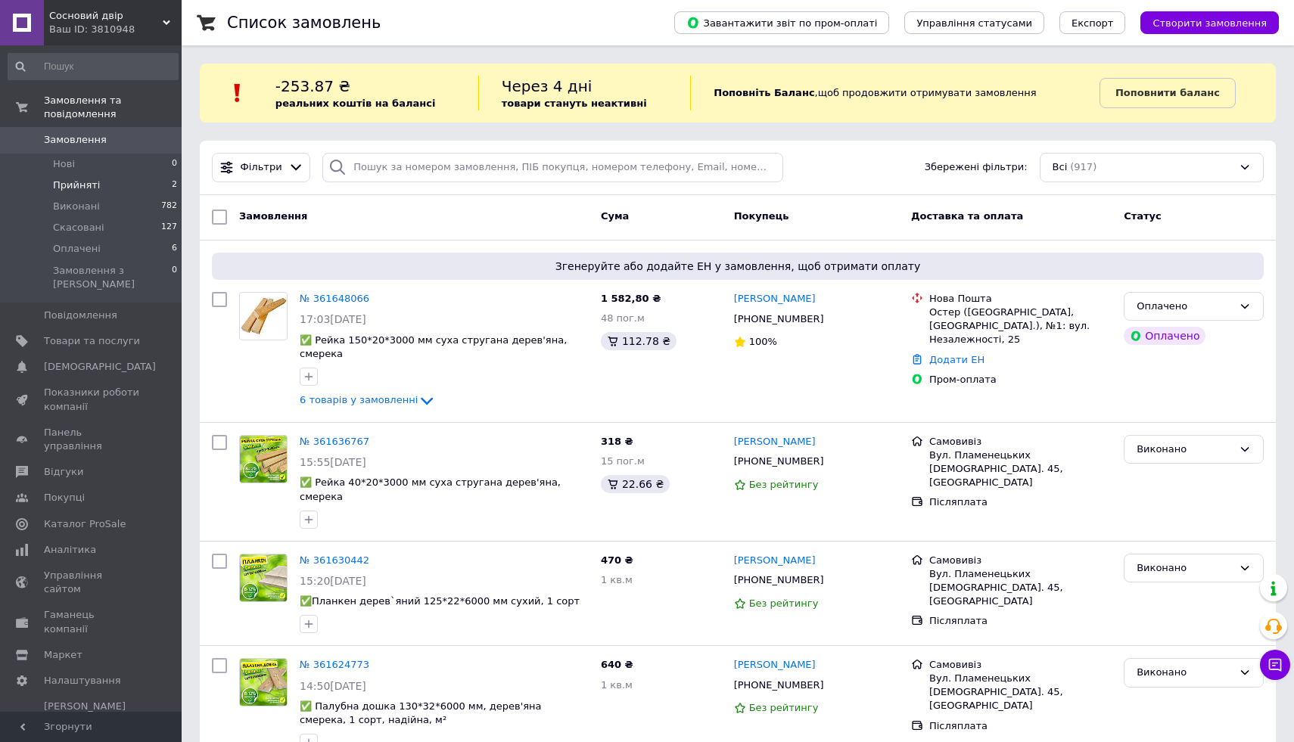
click at [136, 187] on li "Прийняті 2" at bounding box center [93, 185] width 186 height 21
